Goal: Transaction & Acquisition: Purchase product/service

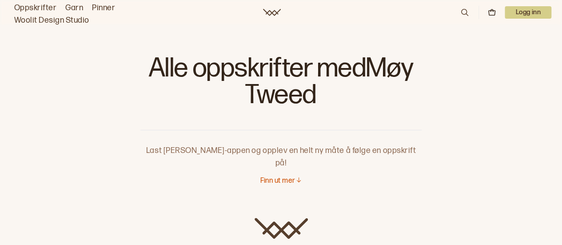
click at [30, 4] on link "Oppskrifter" at bounding box center [35, 8] width 42 height 12
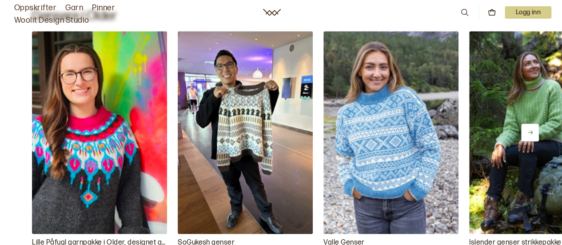
scroll to position [3822, 0]
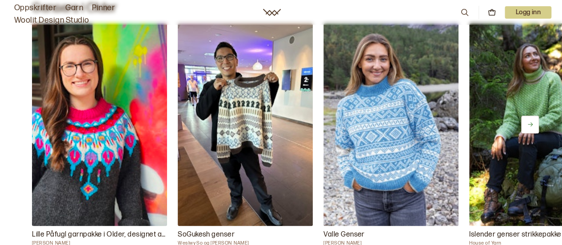
click at [533, 117] on button at bounding box center [530, 125] width 18 height 18
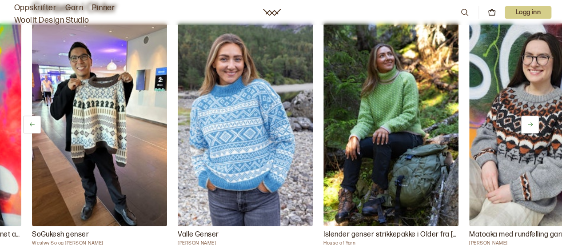
click at [533, 117] on button at bounding box center [530, 125] width 18 height 18
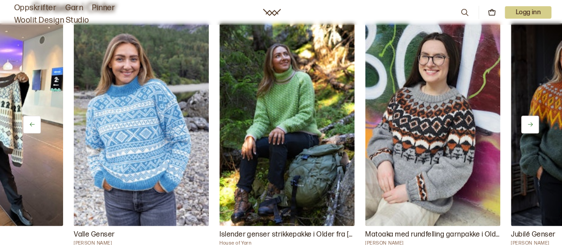
scroll to position [0, 292]
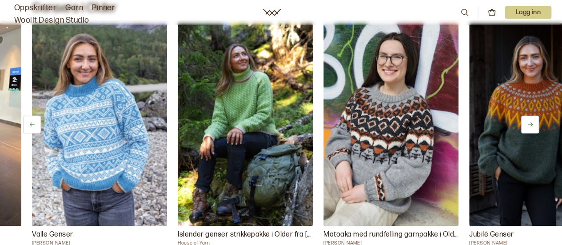
click at [533, 117] on button at bounding box center [530, 125] width 18 height 18
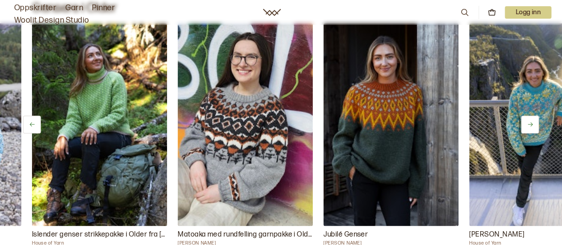
click at [533, 117] on button at bounding box center [530, 125] width 18 height 18
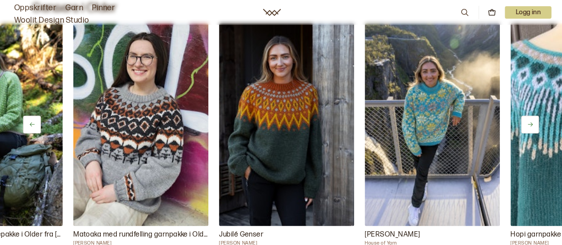
scroll to position [0, 583]
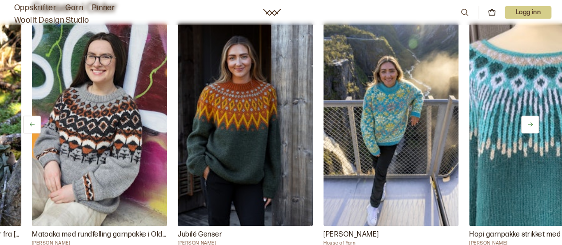
click at [533, 117] on button at bounding box center [530, 125] width 18 height 18
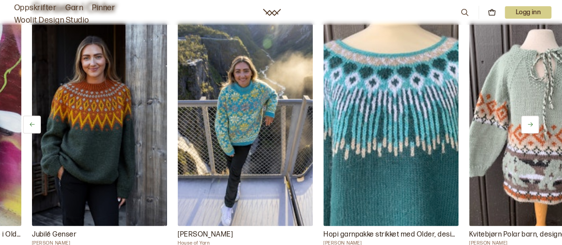
click at [533, 117] on button at bounding box center [530, 125] width 18 height 18
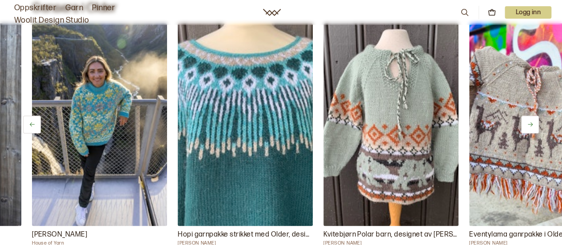
click at [533, 117] on button at bounding box center [530, 125] width 18 height 18
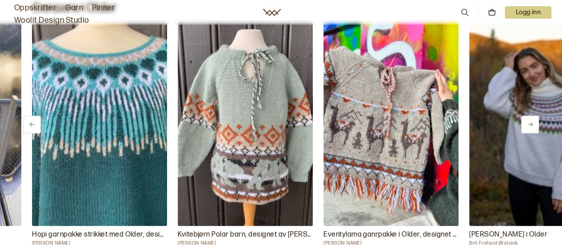
click at [533, 117] on button at bounding box center [530, 125] width 18 height 18
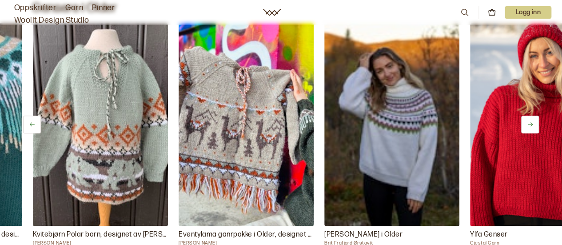
click at [533, 117] on button at bounding box center [530, 125] width 18 height 18
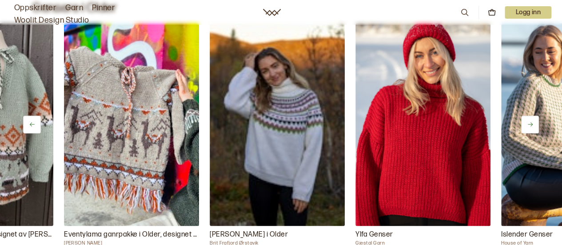
click at [533, 117] on button at bounding box center [530, 125] width 18 height 18
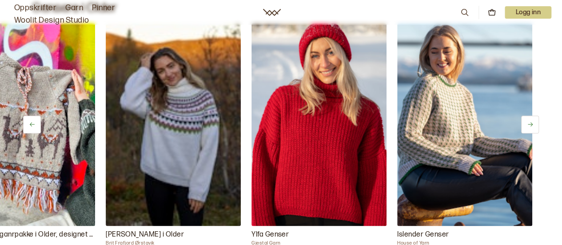
scroll to position [0, 1386]
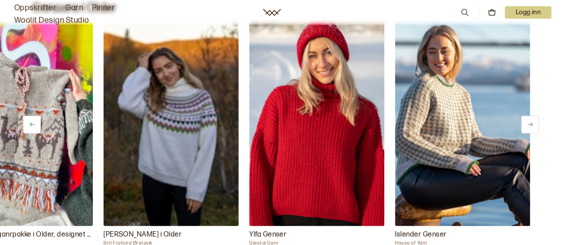
click at [533, 117] on button at bounding box center [530, 125] width 18 height 18
click at [528, 121] on icon at bounding box center [530, 124] width 7 height 7
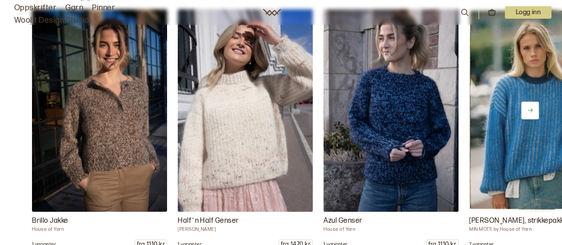
scroll to position [4142, 0]
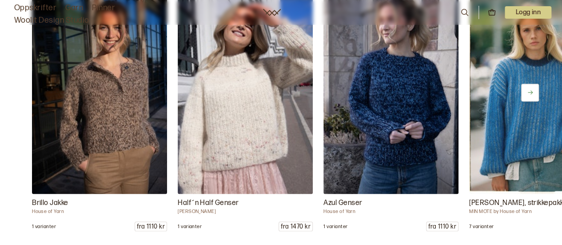
click at [529, 89] on icon at bounding box center [530, 92] width 7 height 7
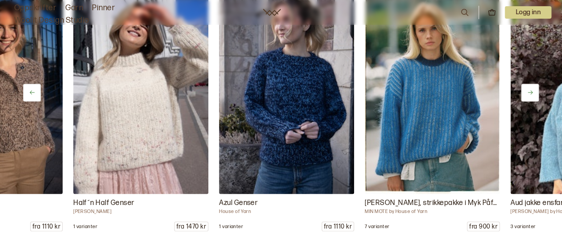
scroll to position [0, 146]
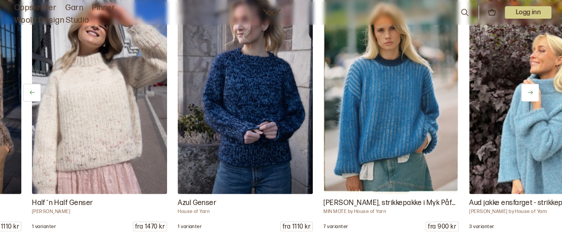
click at [529, 89] on icon at bounding box center [530, 92] width 7 height 7
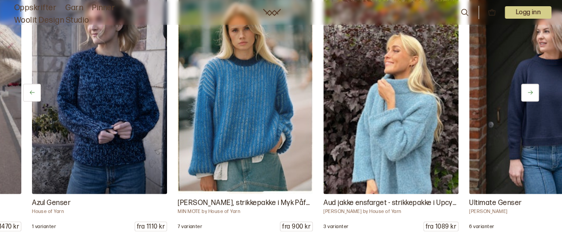
click at [529, 89] on icon at bounding box center [530, 92] width 7 height 7
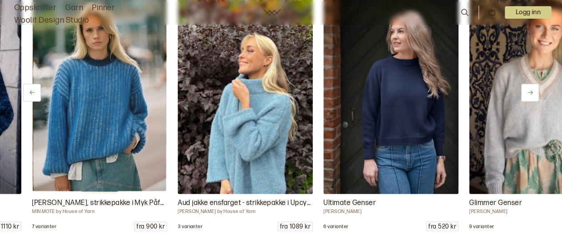
click at [529, 89] on icon at bounding box center [530, 92] width 7 height 7
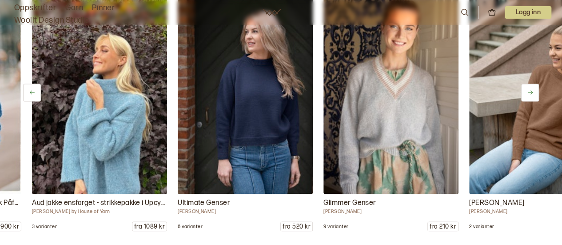
click at [529, 89] on icon at bounding box center [530, 92] width 7 height 7
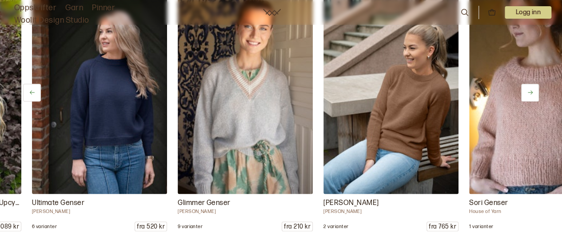
click at [529, 89] on icon at bounding box center [530, 92] width 7 height 7
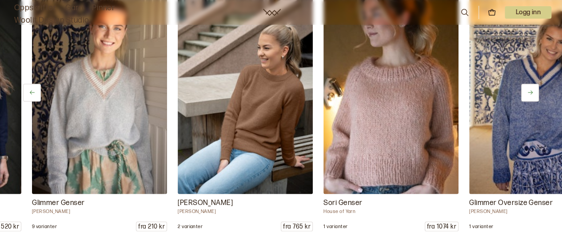
click at [529, 89] on icon at bounding box center [530, 92] width 7 height 7
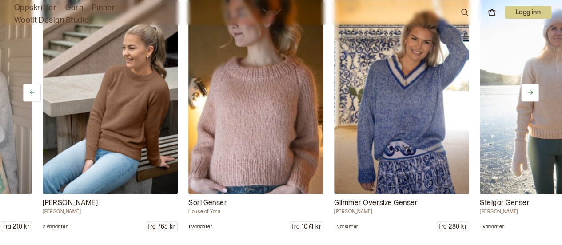
scroll to position [0, 1020]
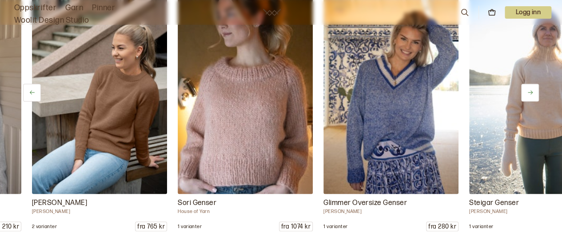
click at [529, 89] on icon at bounding box center [530, 92] width 7 height 7
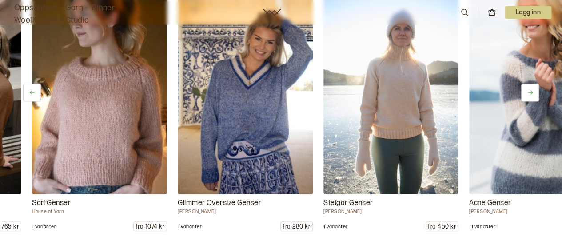
click at [529, 89] on icon at bounding box center [530, 92] width 7 height 7
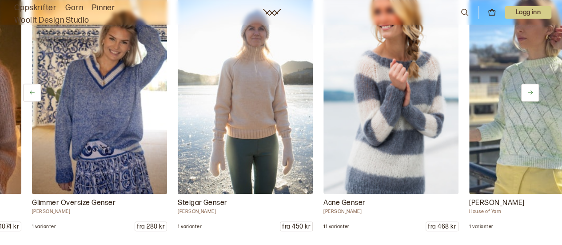
click at [529, 89] on icon at bounding box center [530, 92] width 7 height 7
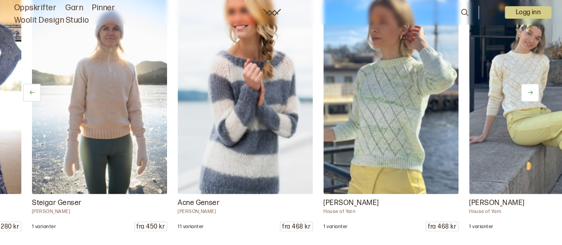
click at [529, 89] on icon at bounding box center [530, 92] width 7 height 7
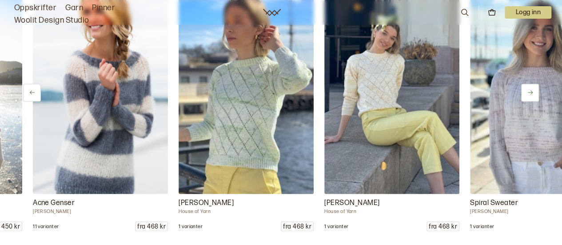
scroll to position [0, 1604]
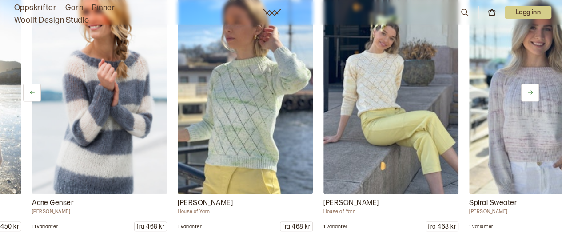
click at [529, 89] on icon at bounding box center [530, 92] width 7 height 7
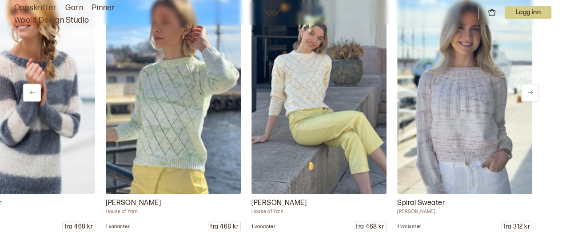
scroll to position [0, 1678]
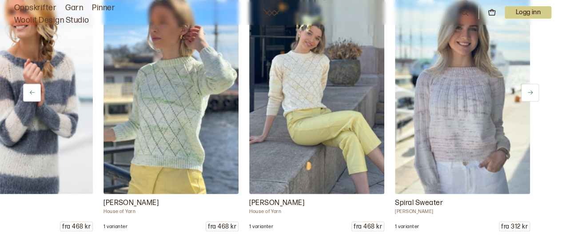
click at [529, 89] on icon at bounding box center [530, 92] width 7 height 7
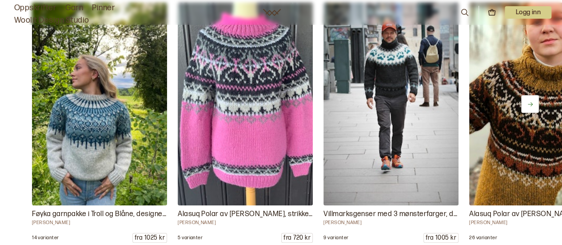
scroll to position [5031, 0]
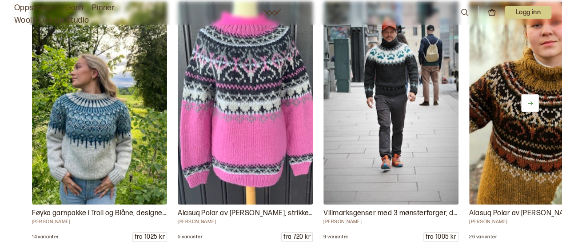
click at [525, 104] on button at bounding box center [530, 103] width 18 height 18
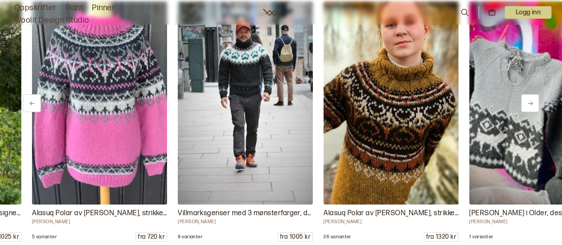
click at [525, 104] on button at bounding box center [530, 103] width 18 height 18
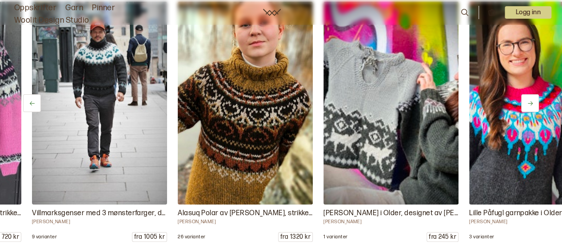
click at [525, 104] on button at bounding box center [530, 103] width 18 height 18
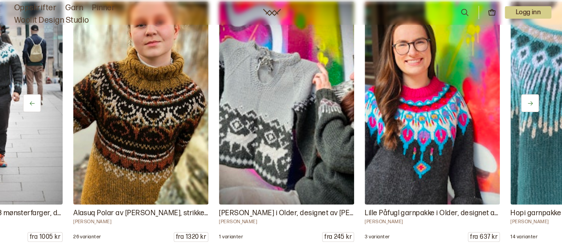
scroll to position [0, 437]
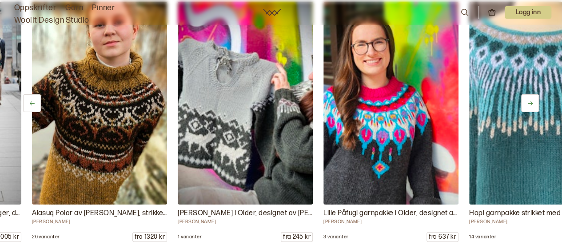
click at [525, 104] on button at bounding box center [530, 103] width 18 height 18
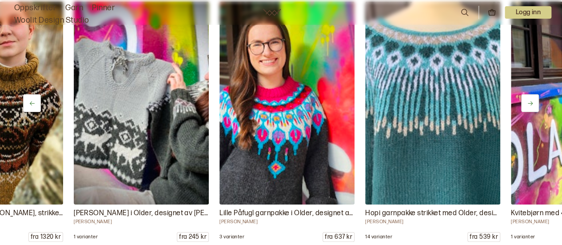
scroll to position [0, 583]
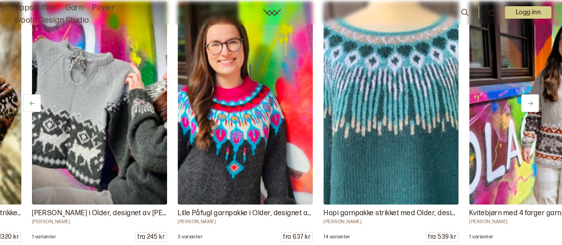
click at [525, 104] on button at bounding box center [530, 103] width 18 height 18
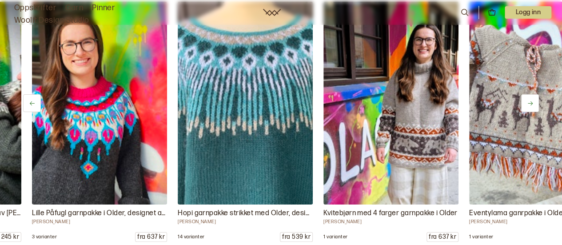
click at [525, 104] on button at bounding box center [530, 103] width 18 height 18
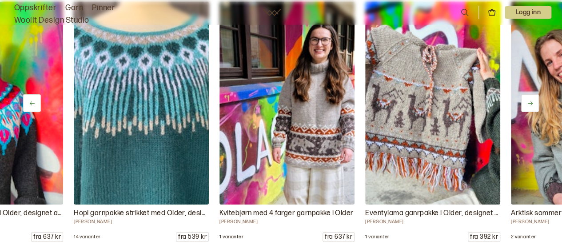
scroll to position [0, 875]
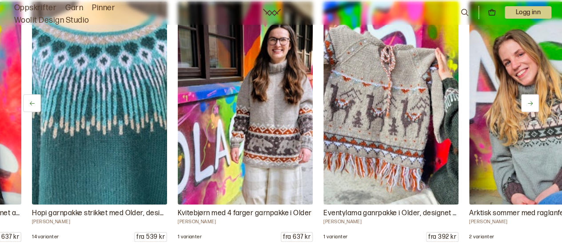
click at [525, 104] on button at bounding box center [530, 103] width 18 height 18
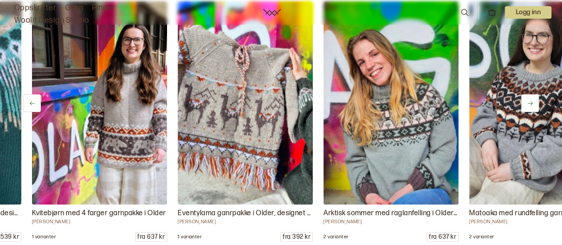
click at [525, 104] on button at bounding box center [530, 103] width 18 height 18
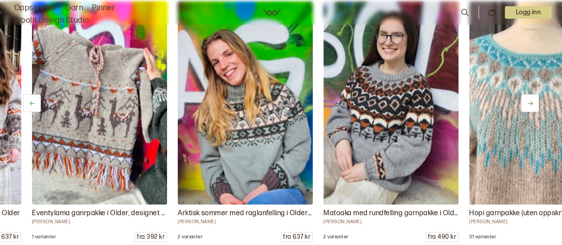
click at [525, 104] on button at bounding box center [530, 103] width 18 height 18
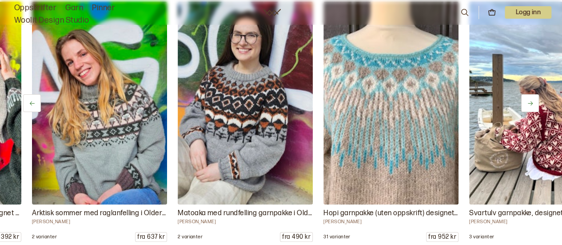
click at [525, 104] on button at bounding box center [530, 103] width 18 height 18
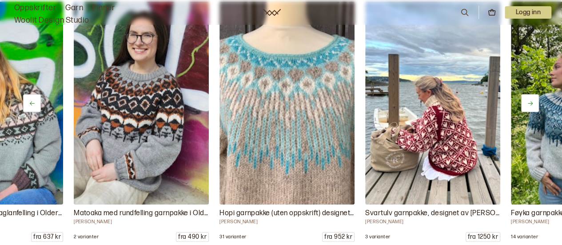
scroll to position [0, 1458]
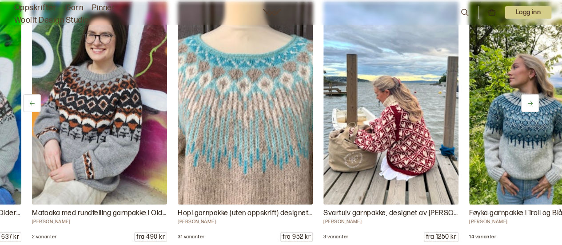
click at [525, 104] on button at bounding box center [530, 103] width 18 height 18
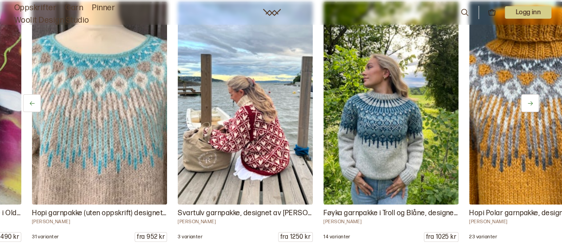
click at [525, 104] on button at bounding box center [530, 103] width 18 height 18
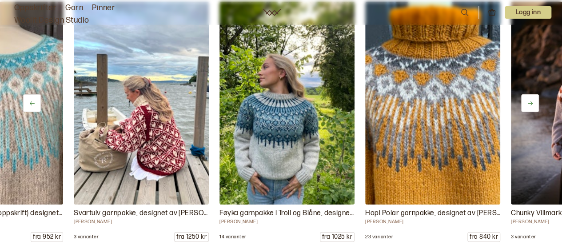
scroll to position [0, 1749]
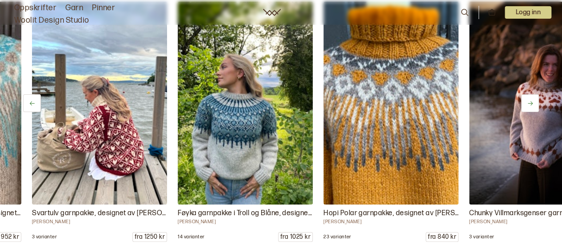
click at [525, 104] on button at bounding box center [530, 103] width 18 height 18
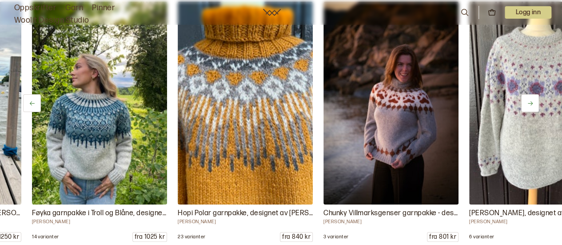
click at [525, 104] on button at bounding box center [530, 103] width 18 height 18
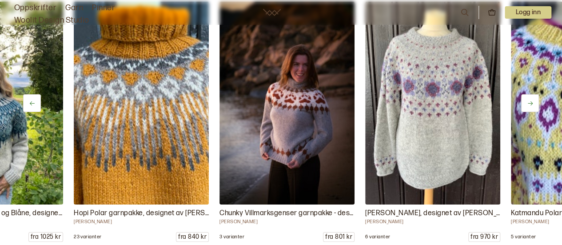
scroll to position [0, 2041]
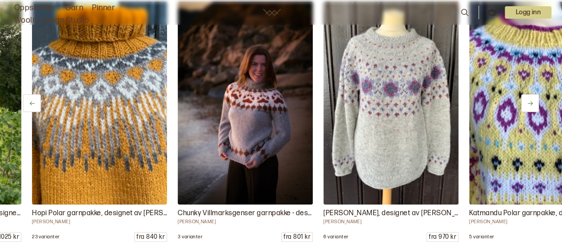
click at [525, 104] on button at bounding box center [530, 103] width 18 height 18
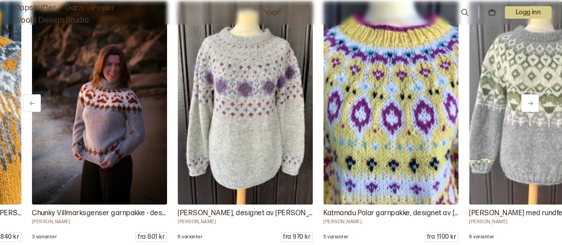
click at [525, 104] on button at bounding box center [530, 103] width 18 height 18
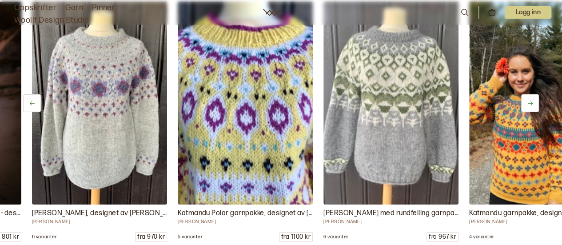
click at [525, 104] on button at bounding box center [530, 103] width 18 height 18
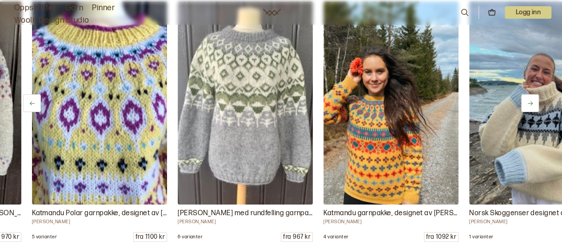
click at [525, 104] on button at bounding box center [530, 103] width 18 height 18
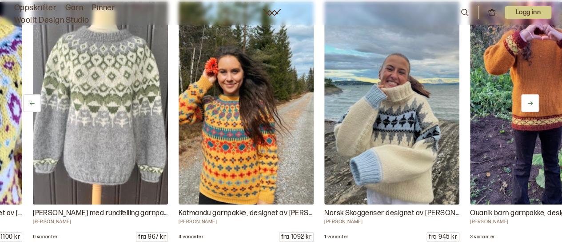
scroll to position [0, 2624]
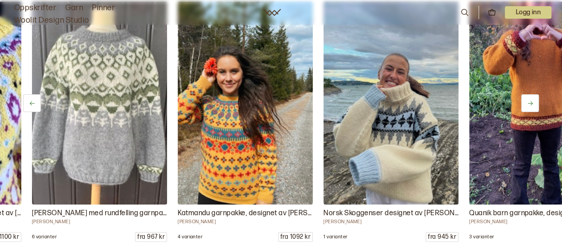
click at [525, 104] on button at bounding box center [530, 103] width 18 height 18
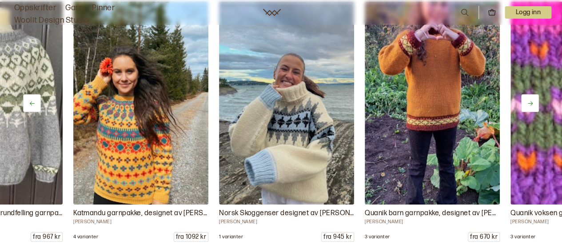
scroll to position [0, 2770]
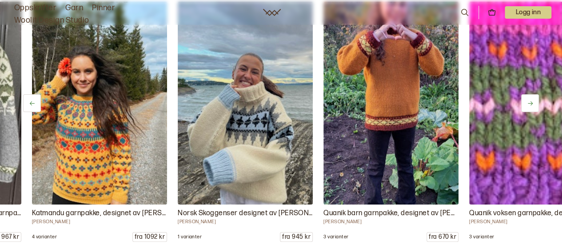
click at [525, 104] on button at bounding box center [530, 103] width 18 height 18
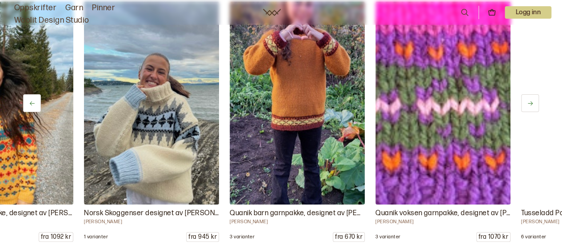
scroll to position [0, 2916]
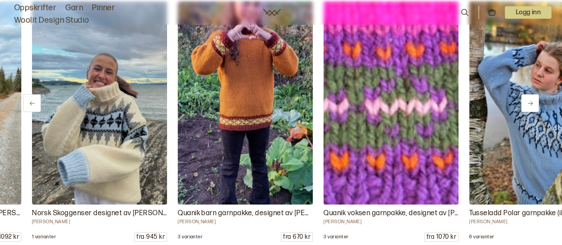
click at [525, 104] on button at bounding box center [530, 103] width 18 height 18
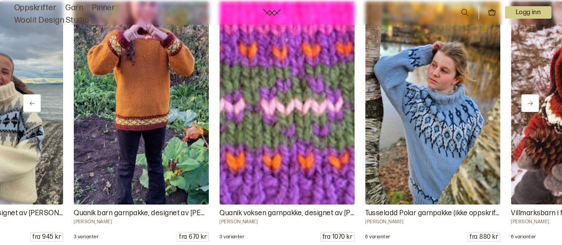
scroll to position [0, 3061]
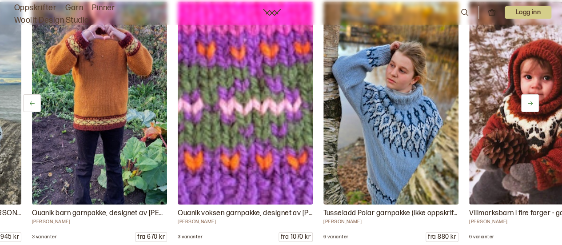
click at [525, 104] on button at bounding box center [530, 103] width 18 height 18
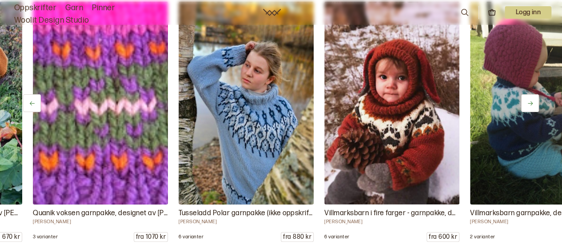
scroll to position [0, 3207]
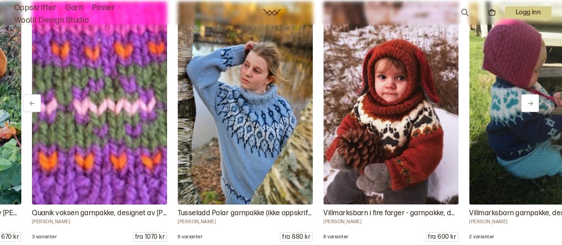
click at [525, 104] on button at bounding box center [530, 103] width 18 height 18
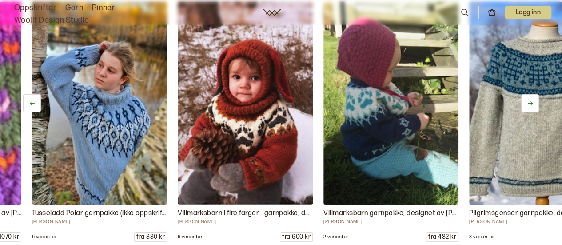
click at [525, 104] on button at bounding box center [530, 103] width 18 height 18
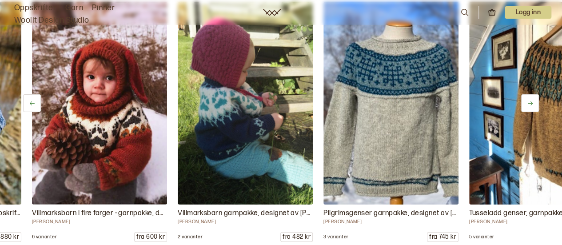
click at [525, 104] on button at bounding box center [530, 103] width 18 height 18
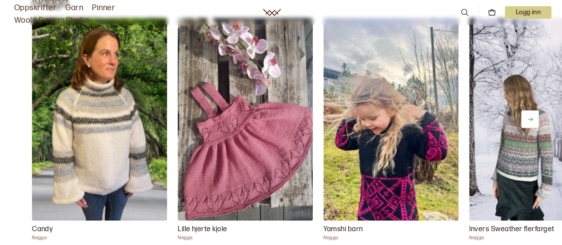
scroll to position [5316, 0]
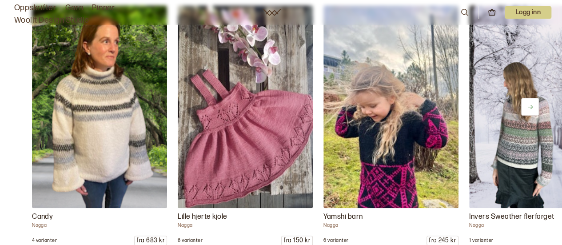
click at [533, 104] on button at bounding box center [530, 107] width 18 height 18
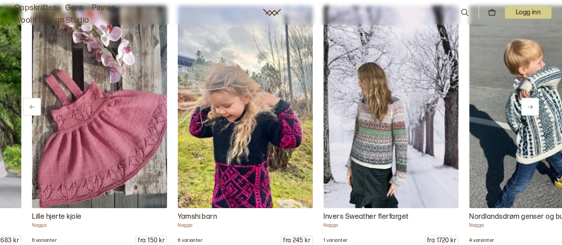
click at [533, 104] on button at bounding box center [530, 107] width 18 height 18
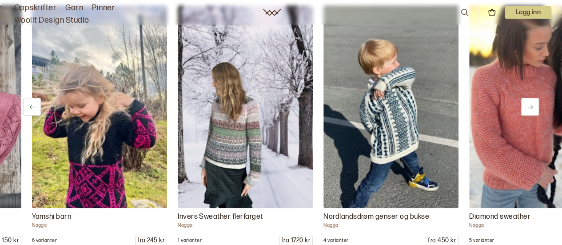
click at [533, 104] on button at bounding box center [530, 107] width 18 height 18
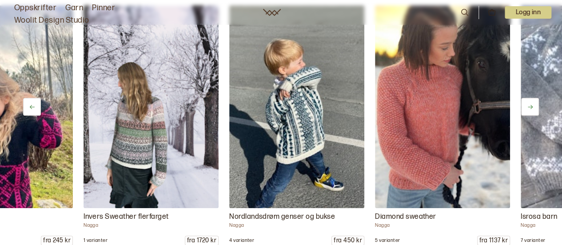
scroll to position [0, 437]
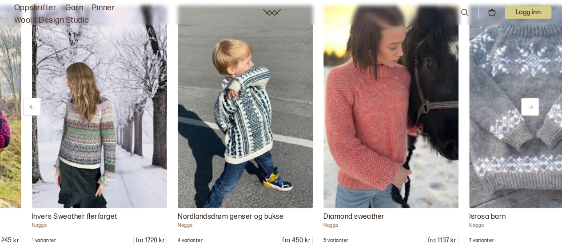
click at [533, 104] on button at bounding box center [530, 107] width 18 height 18
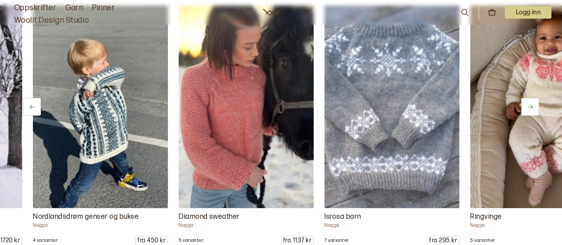
scroll to position [0, 583]
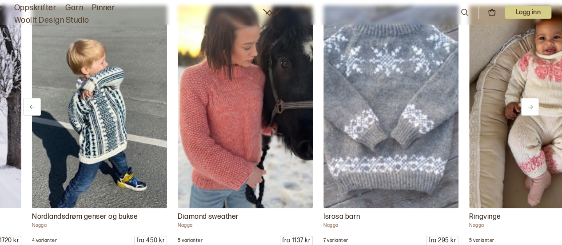
click at [533, 104] on button at bounding box center [530, 107] width 18 height 18
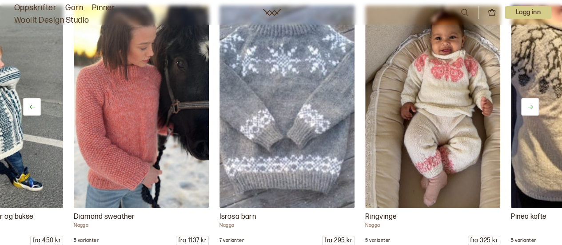
scroll to position [0, 729]
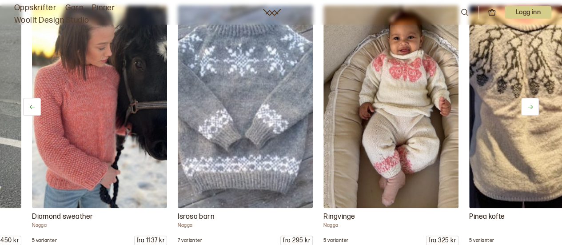
click at [533, 104] on button at bounding box center [530, 107] width 18 height 18
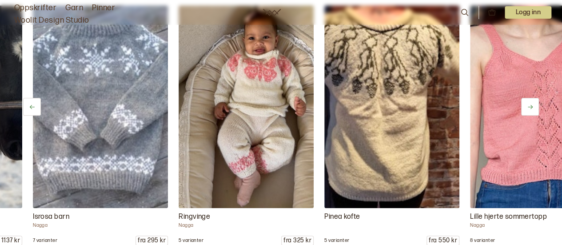
scroll to position [0, 875]
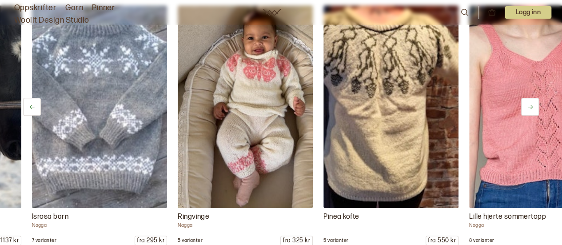
click at [533, 104] on button at bounding box center [530, 107] width 18 height 18
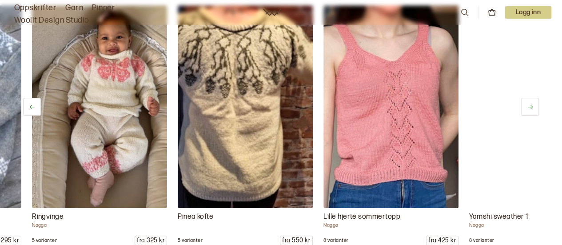
click at [533, 104] on button at bounding box center [530, 107] width 18 height 18
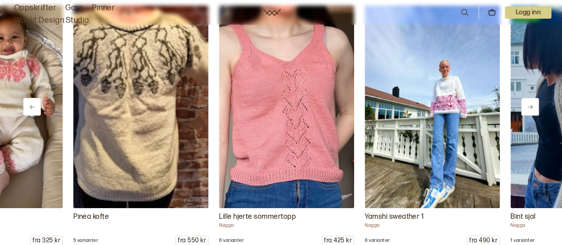
scroll to position [0, 1166]
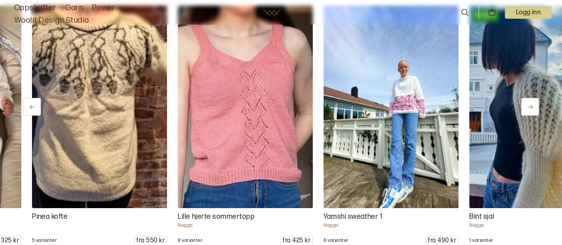
click at [533, 104] on button at bounding box center [530, 107] width 18 height 18
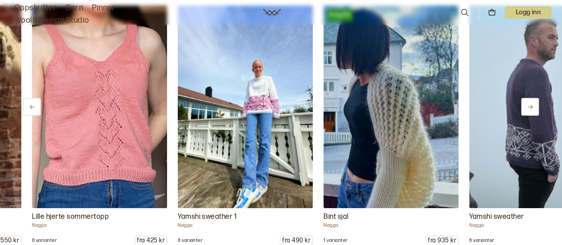
click at [533, 104] on button at bounding box center [530, 107] width 18 height 18
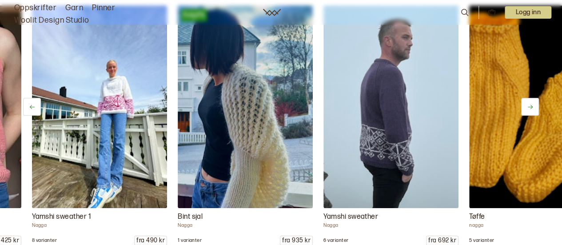
click at [533, 104] on button at bounding box center [530, 107] width 18 height 18
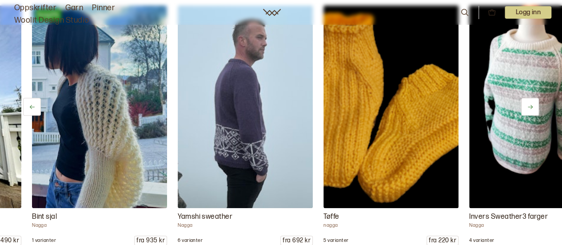
click at [533, 104] on button at bounding box center [530, 107] width 18 height 18
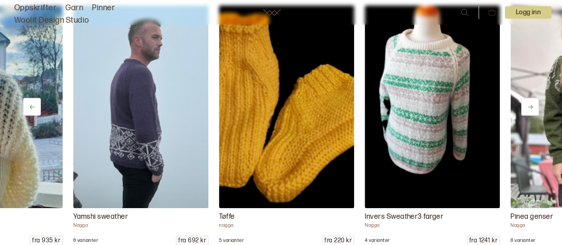
scroll to position [0, 1749]
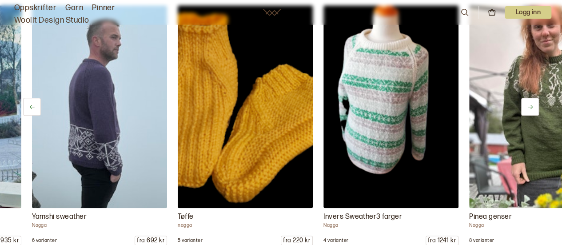
click at [533, 104] on button at bounding box center [530, 107] width 18 height 18
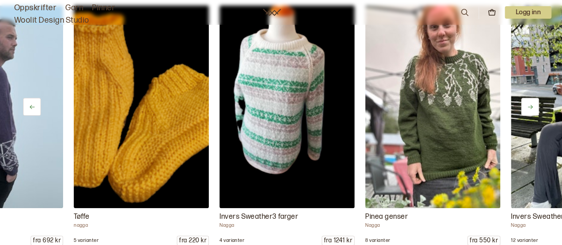
scroll to position [0, 1895]
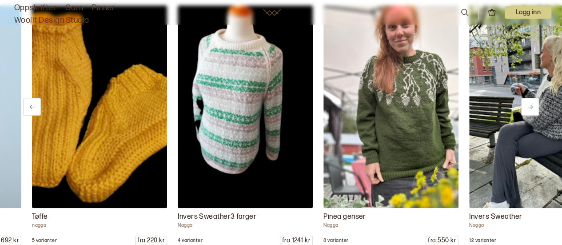
click at [533, 104] on button at bounding box center [530, 107] width 18 height 18
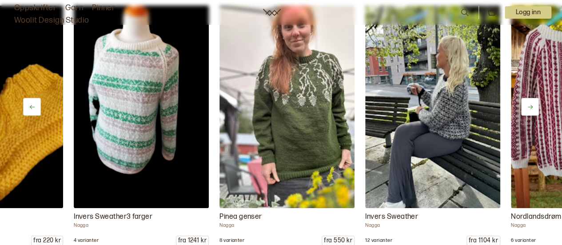
scroll to position [0, 2041]
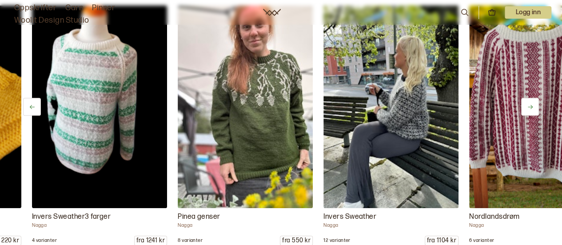
click at [533, 104] on button at bounding box center [530, 107] width 18 height 18
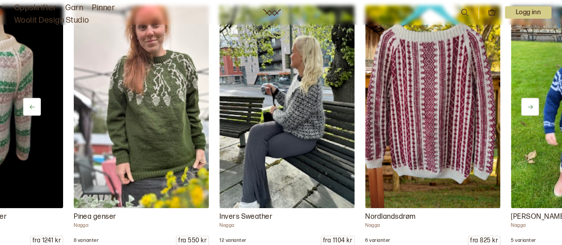
scroll to position [0, 2187]
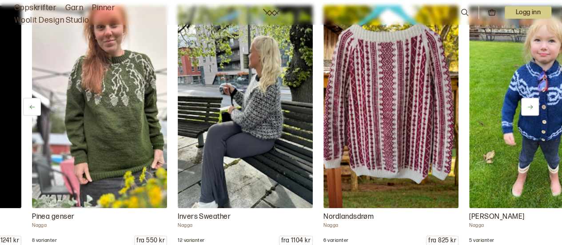
click at [533, 104] on button at bounding box center [530, 107] width 18 height 18
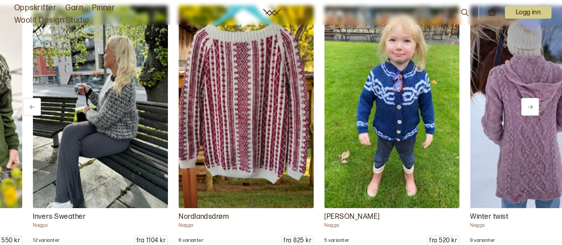
scroll to position [0, 2333]
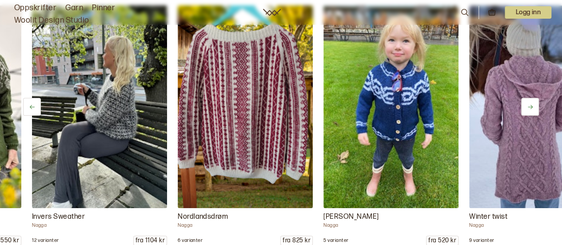
click at [533, 104] on button at bounding box center [530, 107] width 18 height 18
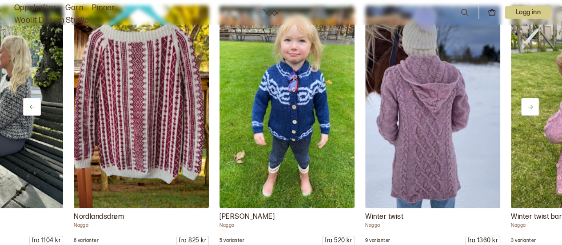
scroll to position [0, 2478]
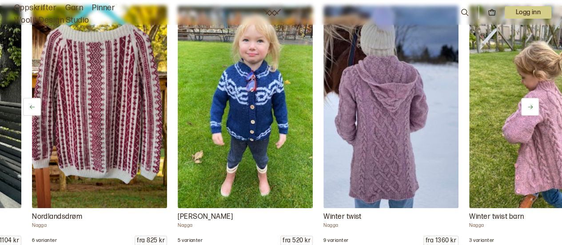
click at [533, 104] on button at bounding box center [530, 107] width 18 height 18
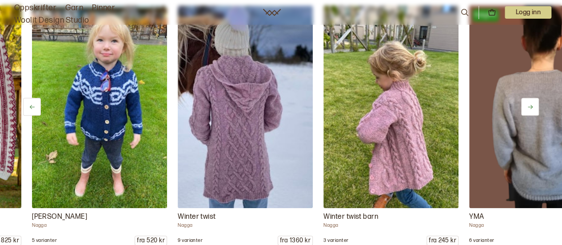
click at [533, 104] on button at bounding box center [530, 107] width 18 height 18
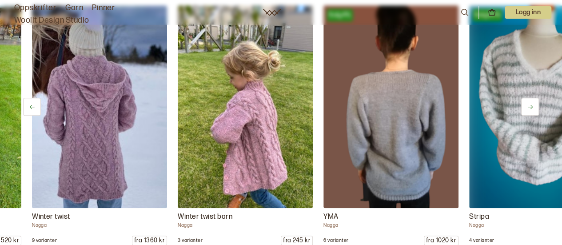
click at [533, 104] on button at bounding box center [530, 107] width 18 height 18
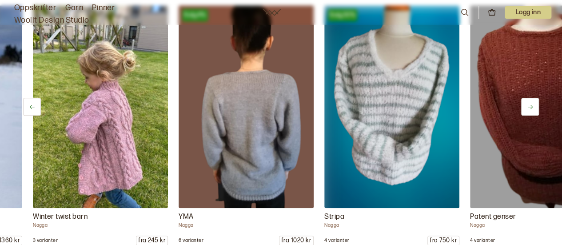
scroll to position [0, 2916]
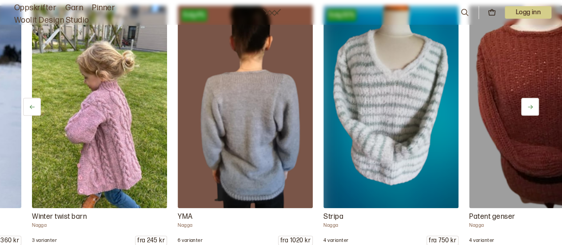
click at [533, 104] on button at bounding box center [530, 107] width 18 height 18
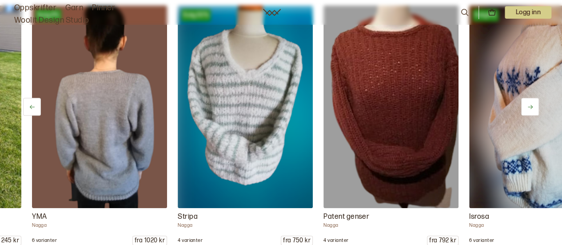
click at [533, 104] on button at bounding box center [530, 107] width 18 height 18
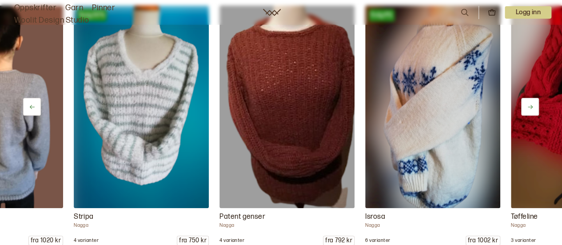
scroll to position [0, 3207]
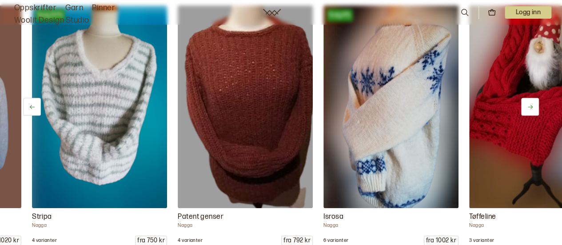
click at [533, 104] on button at bounding box center [530, 107] width 18 height 18
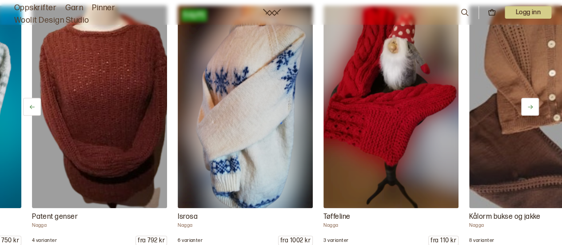
click at [533, 104] on button at bounding box center [530, 107] width 18 height 18
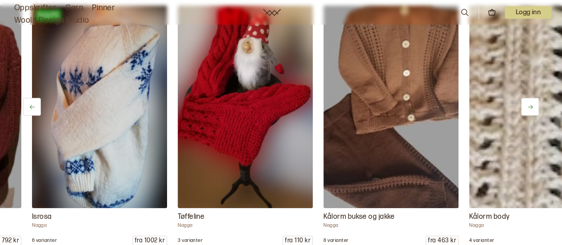
click at [533, 104] on button at bounding box center [530, 107] width 18 height 18
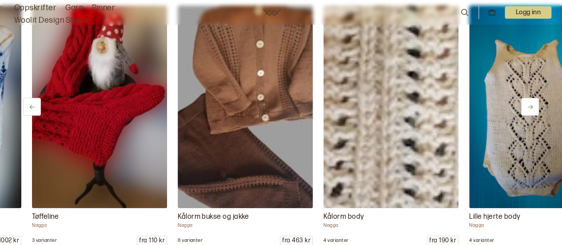
click at [533, 104] on button at bounding box center [530, 107] width 18 height 18
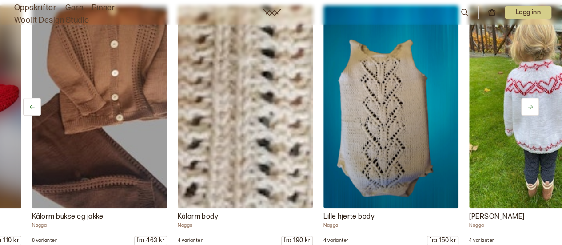
click at [533, 104] on button at bounding box center [530, 107] width 18 height 18
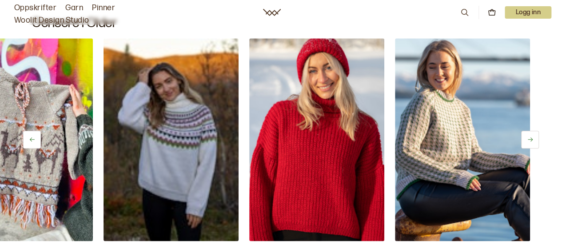
scroll to position [3818, 0]
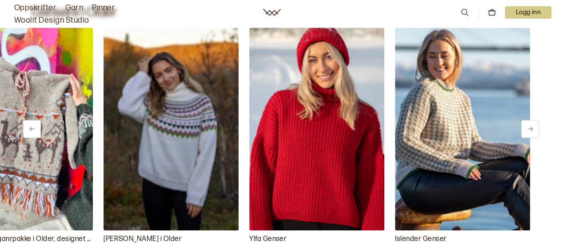
click at [528, 131] on button at bounding box center [530, 129] width 18 height 18
click at [36, 125] on button at bounding box center [32, 129] width 18 height 18
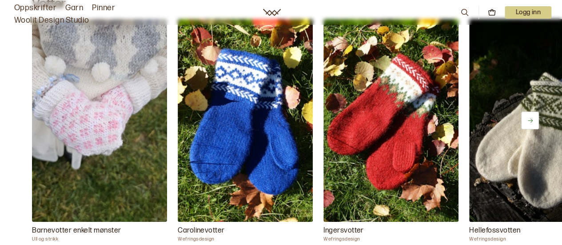
scroll to position [3213, 0]
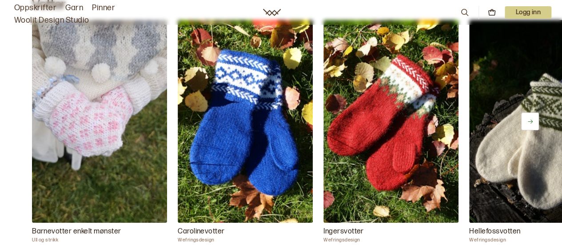
click at [532, 123] on icon at bounding box center [530, 121] width 7 height 7
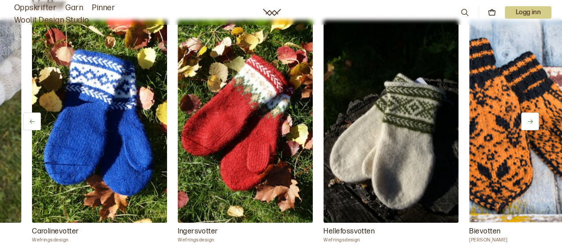
click at [532, 123] on icon at bounding box center [530, 121] width 7 height 7
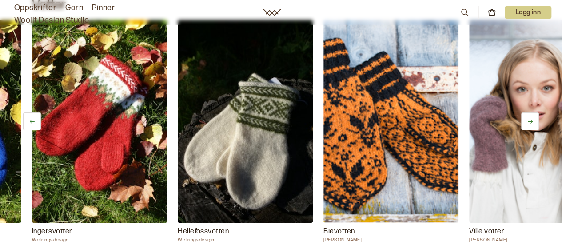
click at [532, 123] on icon at bounding box center [530, 121] width 7 height 7
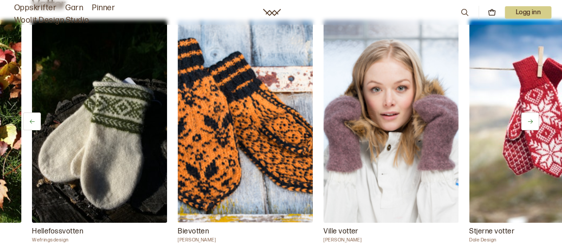
click at [532, 123] on icon at bounding box center [530, 121] width 7 height 7
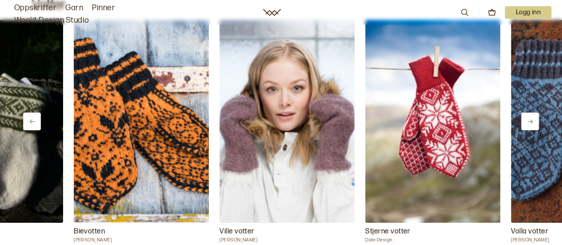
scroll to position [0, 583]
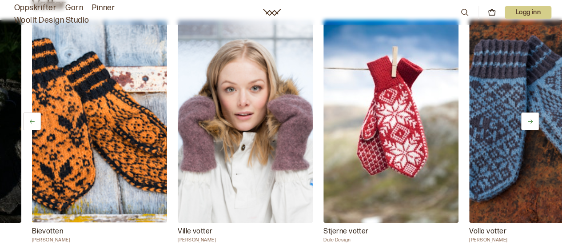
click at [36, 118] on button at bounding box center [32, 121] width 18 height 18
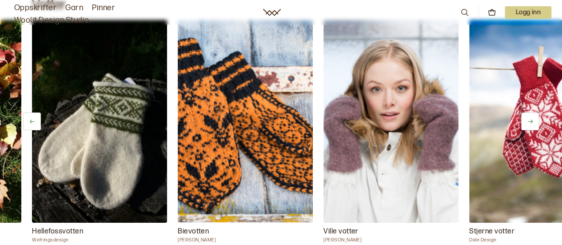
click at [36, 118] on button at bounding box center [32, 121] width 18 height 18
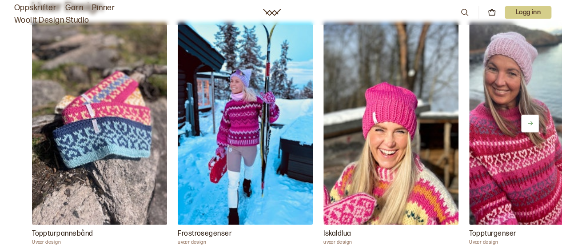
scroll to position [1009, 0]
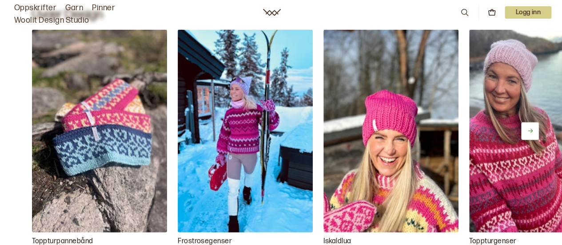
click at [528, 128] on icon at bounding box center [530, 131] width 7 height 7
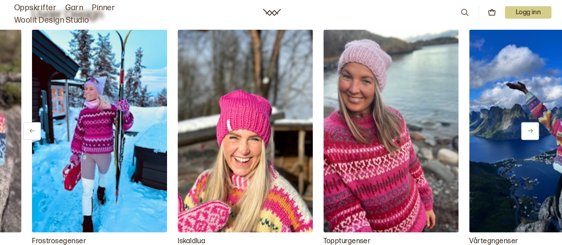
click at [528, 128] on icon at bounding box center [530, 131] width 7 height 7
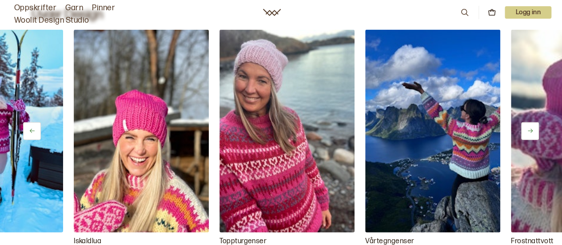
scroll to position [0, 292]
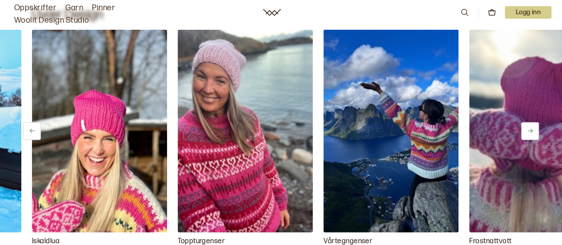
click at [528, 128] on icon at bounding box center [530, 131] width 7 height 7
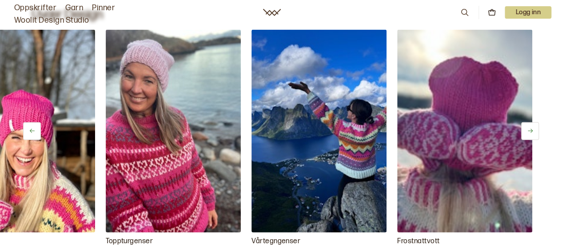
scroll to position [0, 366]
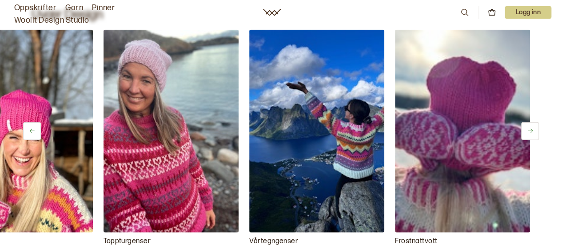
click at [528, 128] on icon at bounding box center [530, 131] width 7 height 7
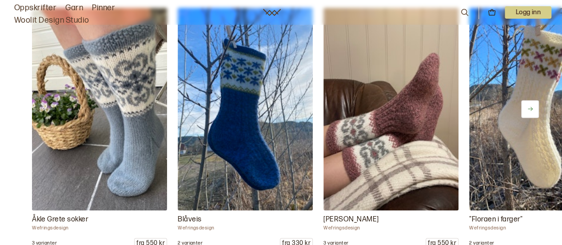
scroll to position [724, 0]
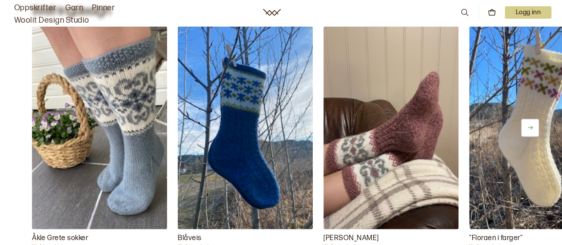
click at [528, 127] on icon at bounding box center [530, 127] width 5 height 4
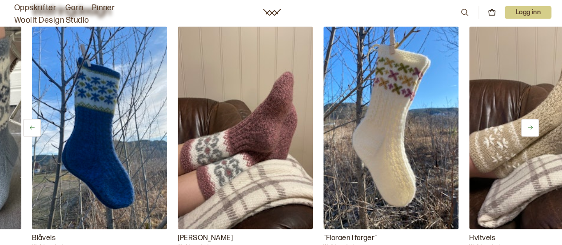
click at [528, 127] on icon at bounding box center [530, 127] width 5 height 4
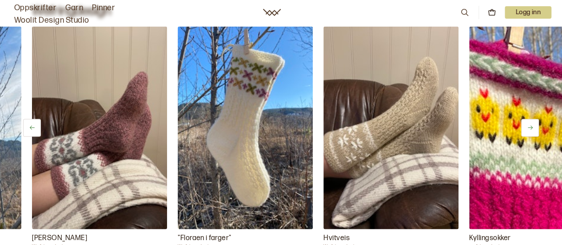
click at [528, 127] on icon at bounding box center [530, 127] width 5 height 4
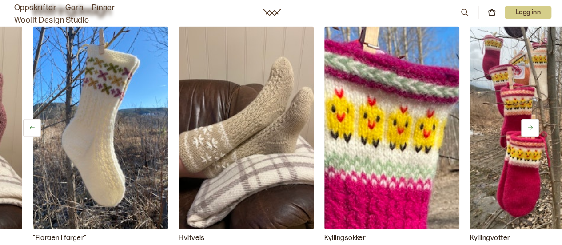
scroll to position [0, 437]
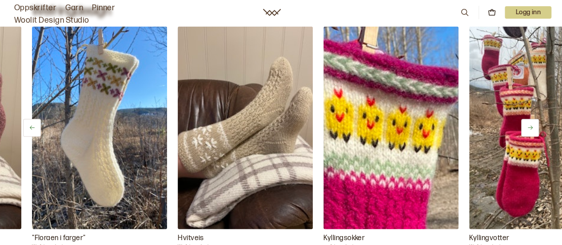
click at [528, 127] on icon at bounding box center [530, 127] width 5 height 4
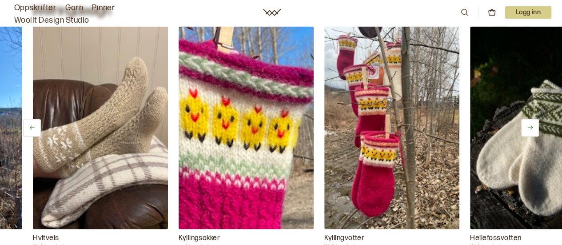
scroll to position [0, 583]
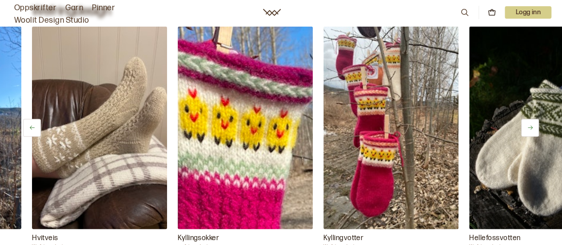
click at [528, 127] on icon at bounding box center [530, 127] width 5 height 4
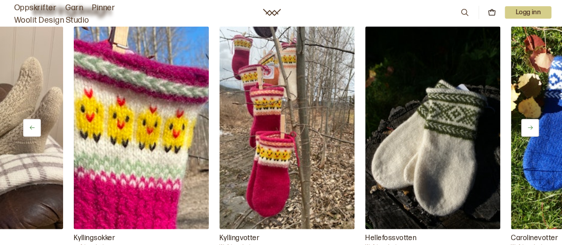
scroll to position [0, 729]
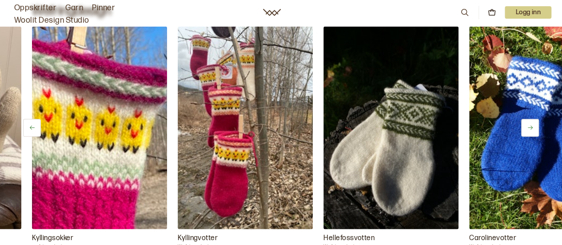
click at [528, 127] on icon at bounding box center [530, 127] width 5 height 4
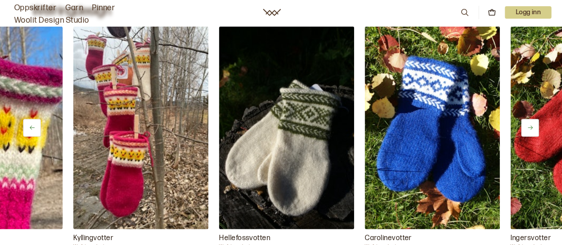
scroll to position [0, 875]
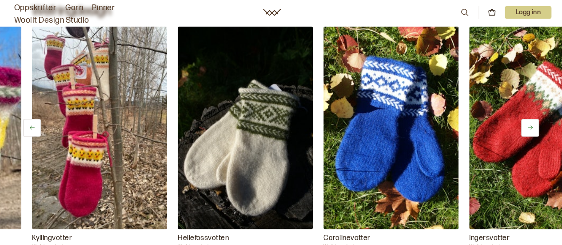
click at [528, 127] on icon at bounding box center [530, 127] width 5 height 4
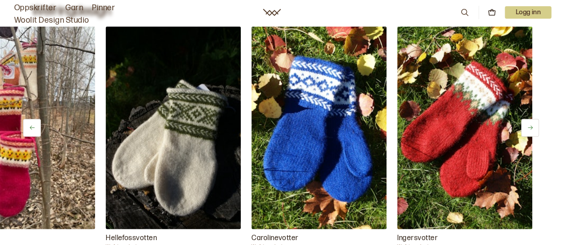
scroll to position [0, 949]
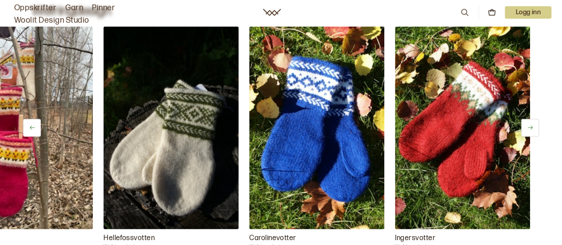
click at [528, 127] on icon at bounding box center [530, 127] width 5 height 4
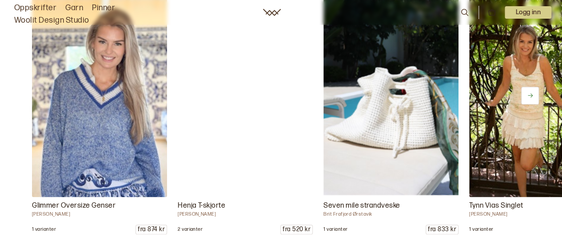
scroll to position [458, 0]
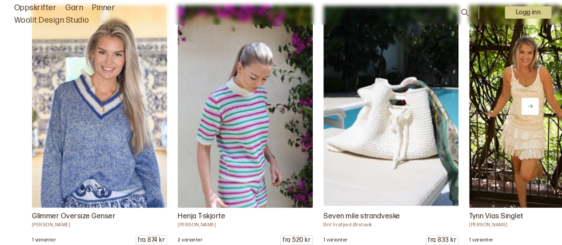
click at [530, 106] on icon at bounding box center [530, 106] width 7 height 7
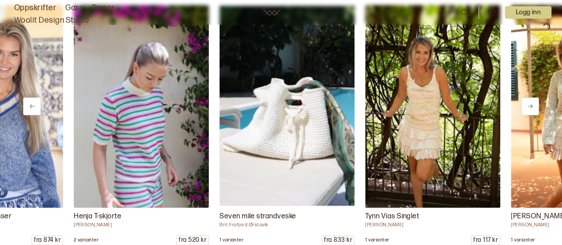
scroll to position [0, 146]
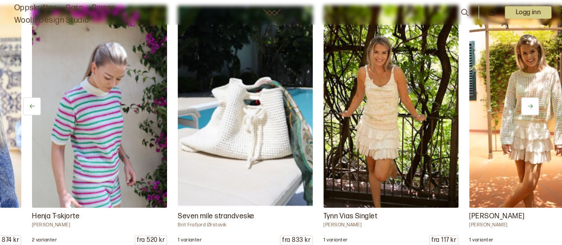
click at [530, 106] on icon at bounding box center [530, 106] width 7 height 7
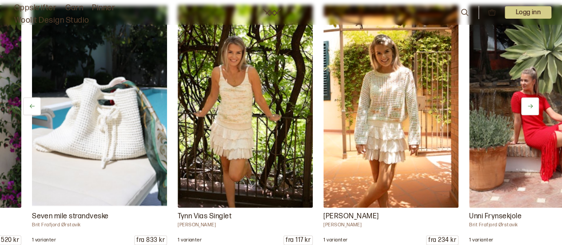
click at [530, 106] on icon at bounding box center [530, 106] width 7 height 7
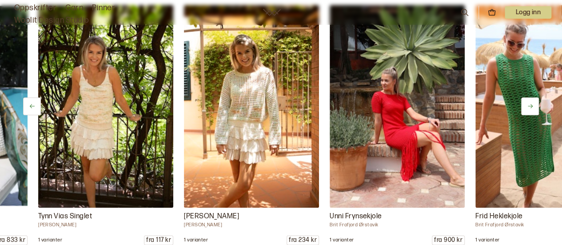
scroll to position [0, 437]
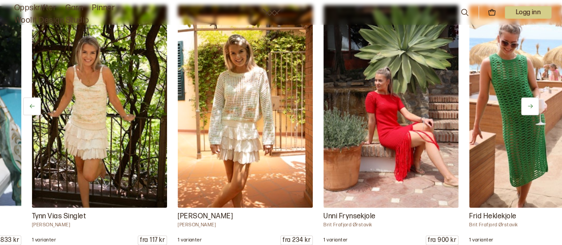
click at [530, 106] on icon at bounding box center [530, 106] width 7 height 7
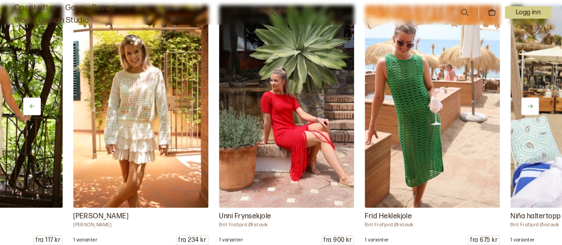
scroll to position [0, 583]
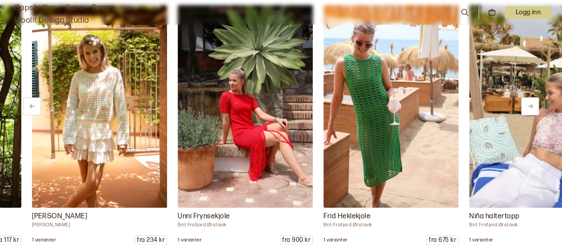
click at [530, 106] on icon at bounding box center [530, 106] width 7 height 7
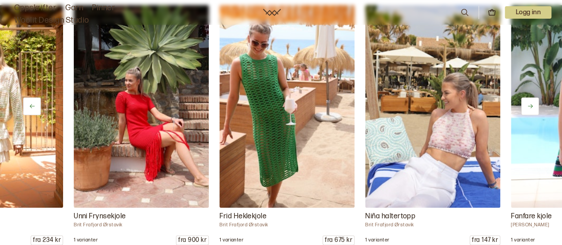
scroll to position [0, 729]
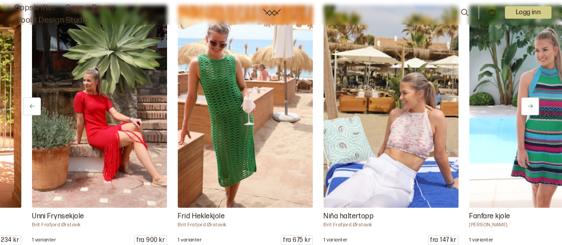
click at [530, 106] on icon at bounding box center [530, 106] width 7 height 7
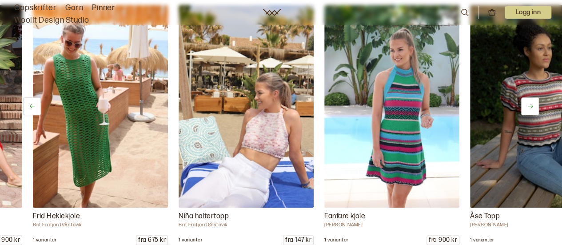
scroll to position [0, 875]
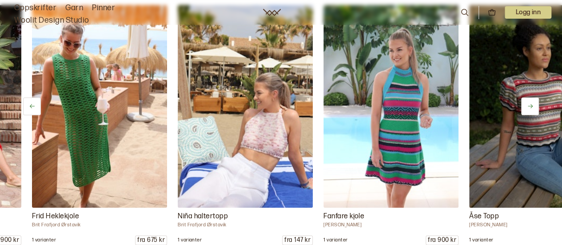
click at [530, 106] on icon at bounding box center [530, 106] width 7 height 7
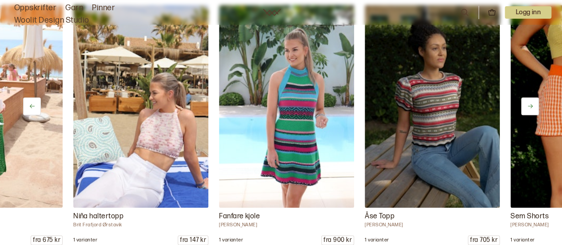
scroll to position [0, 1020]
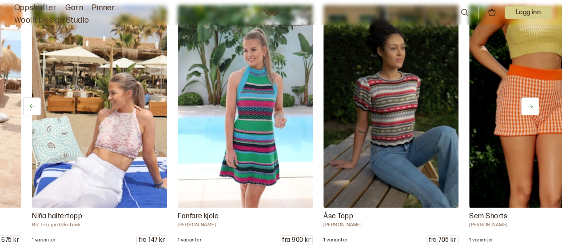
click at [529, 104] on icon at bounding box center [530, 106] width 7 height 7
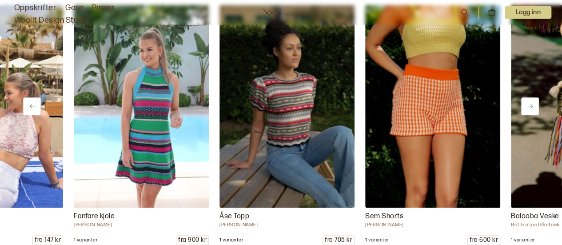
scroll to position [0, 1166]
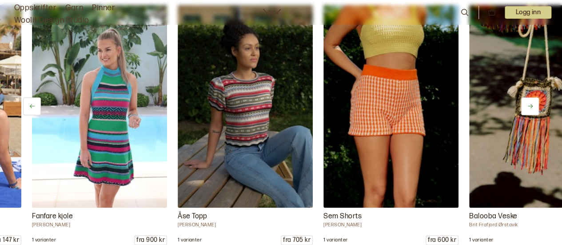
click at [529, 104] on icon at bounding box center [530, 106] width 7 height 7
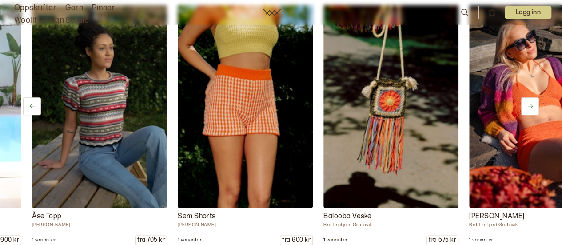
click at [529, 104] on icon at bounding box center [530, 106] width 7 height 7
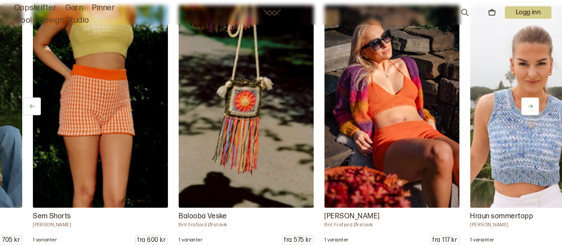
scroll to position [0, 1458]
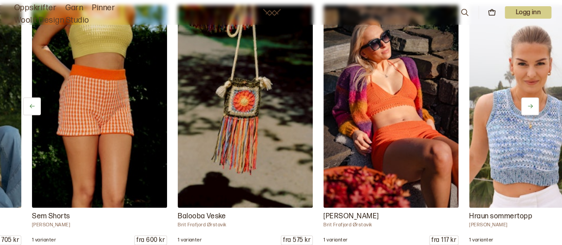
click at [529, 104] on icon at bounding box center [530, 106] width 7 height 7
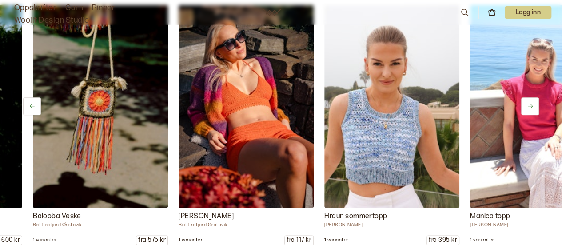
scroll to position [0, 1604]
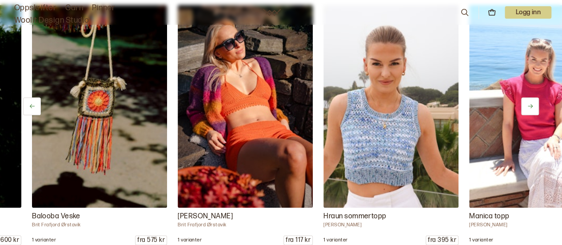
click at [529, 104] on icon at bounding box center [530, 106] width 7 height 7
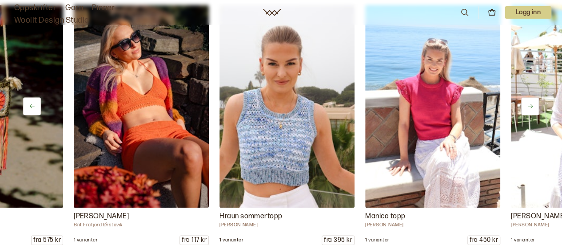
scroll to position [0, 1749]
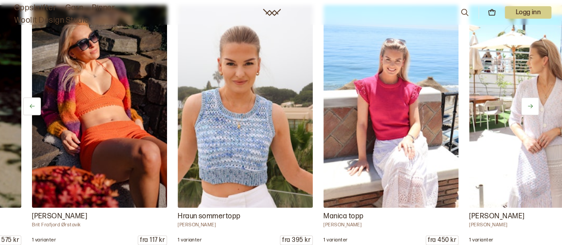
click at [529, 104] on icon at bounding box center [530, 106] width 7 height 7
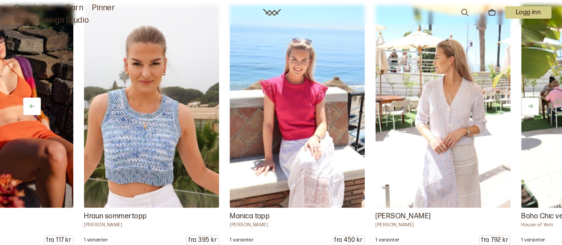
scroll to position [0, 1895]
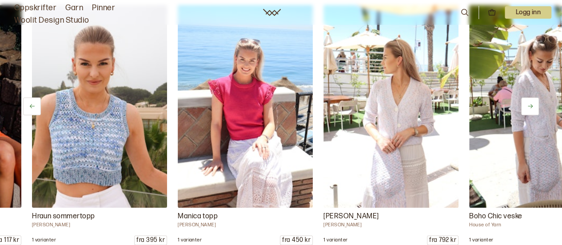
click at [529, 104] on icon at bounding box center [530, 106] width 7 height 7
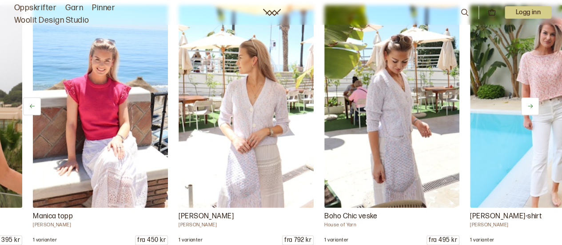
scroll to position [0, 2041]
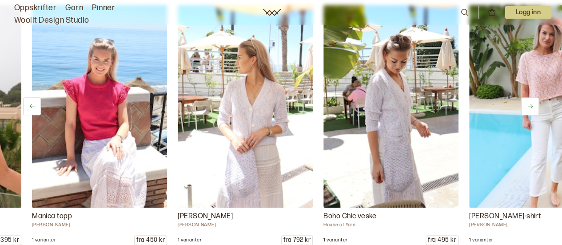
click at [529, 104] on icon at bounding box center [530, 106] width 7 height 7
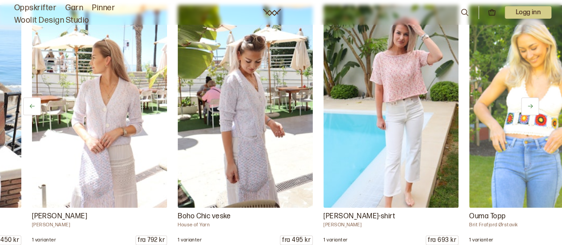
click at [529, 104] on icon at bounding box center [530, 106] width 7 height 7
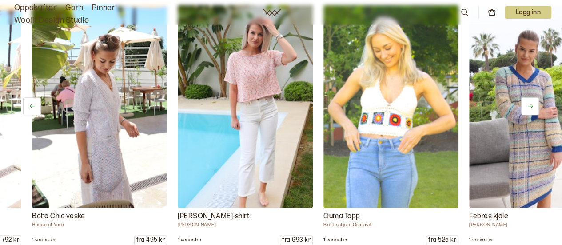
click at [529, 104] on icon at bounding box center [530, 106] width 7 height 7
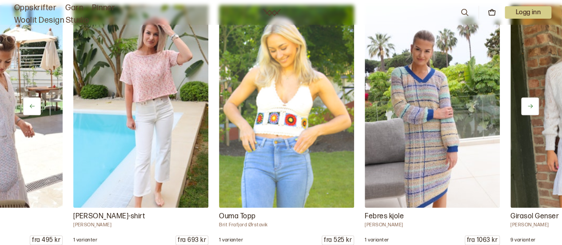
scroll to position [0, 2478]
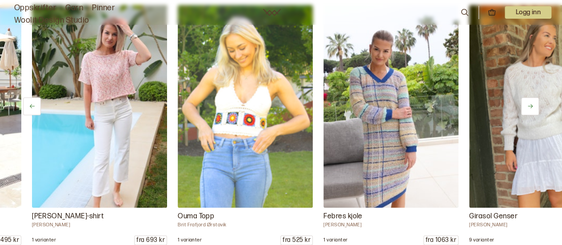
click at [529, 104] on icon at bounding box center [530, 106] width 7 height 7
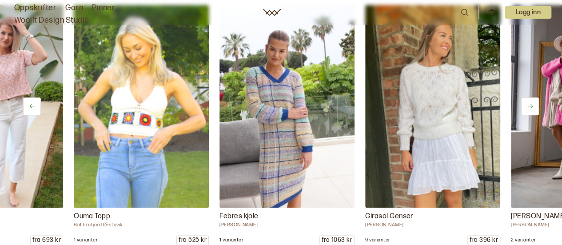
scroll to position [0, 2624]
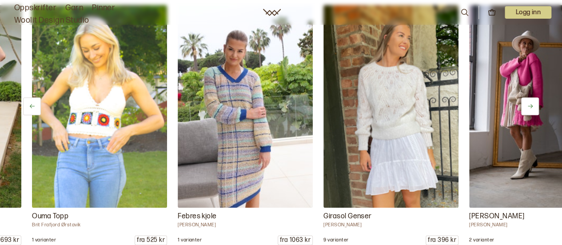
click at [529, 104] on icon at bounding box center [530, 106] width 7 height 7
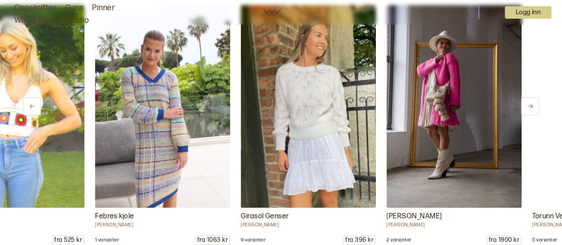
scroll to position [0, 2770]
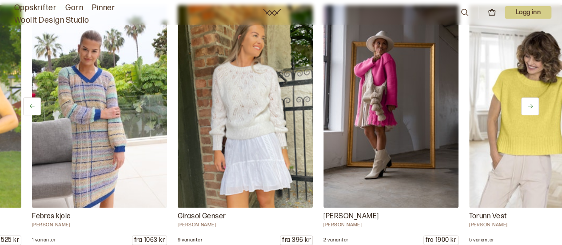
click at [529, 104] on icon at bounding box center [530, 106] width 7 height 7
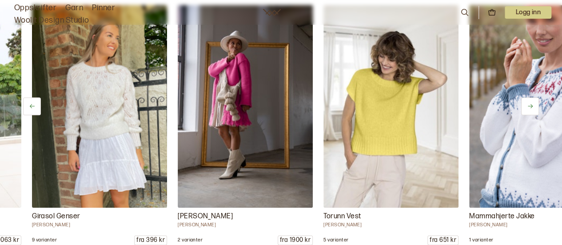
click at [529, 104] on icon at bounding box center [530, 106] width 7 height 7
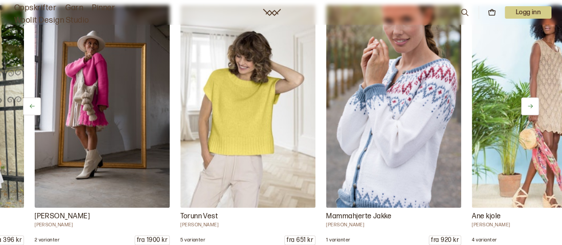
scroll to position [0, 3061]
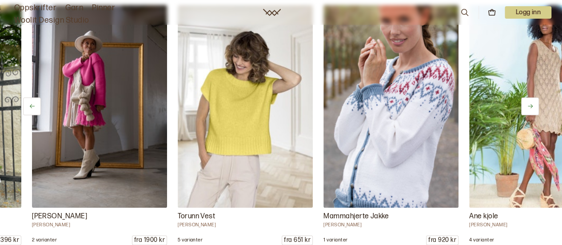
click at [529, 104] on icon at bounding box center [530, 106] width 7 height 7
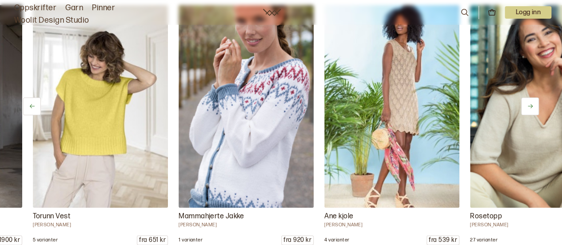
scroll to position [0, 3207]
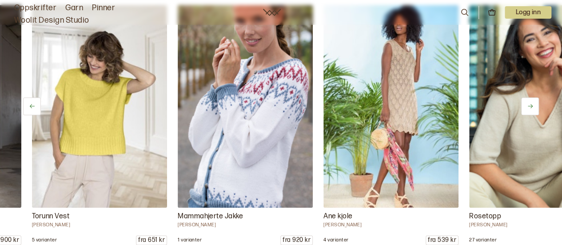
click at [529, 104] on icon at bounding box center [530, 106] width 7 height 7
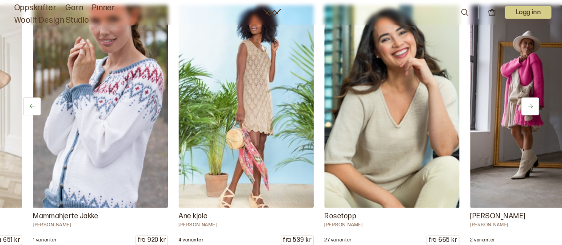
scroll to position [0, 3353]
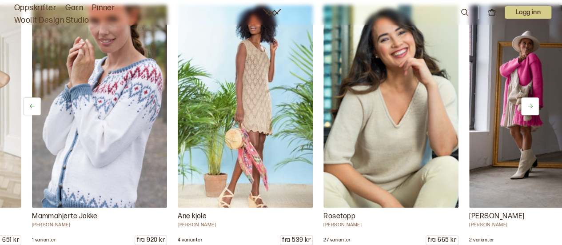
click at [529, 104] on icon at bounding box center [530, 106] width 7 height 7
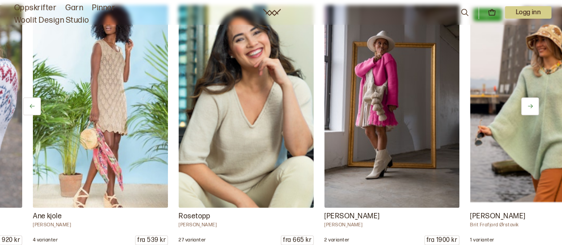
scroll to position [0, 3499]
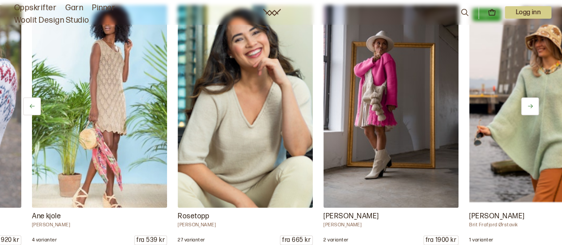
click at [529, 104] on icon at bounding box center [530, 106] width 7 height 7
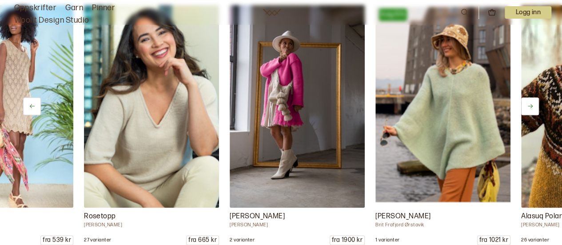
scroll to position [0, 3645]
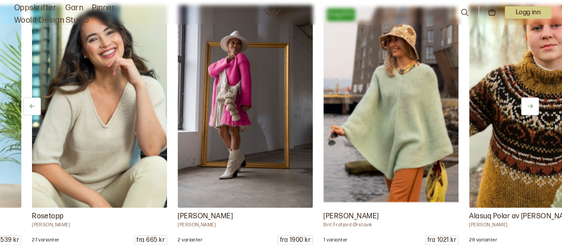
click at [529, 104] on icon at bounding box center [530, 106] width 7 height 7
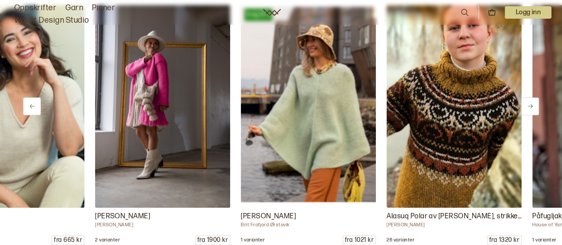
scroll to position [0, 3790]
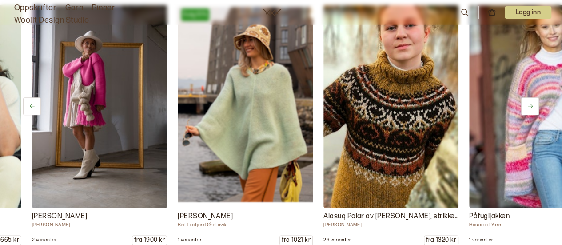
click at [529, 104] on icon at bounding box center [530, 106] width 7 height 7
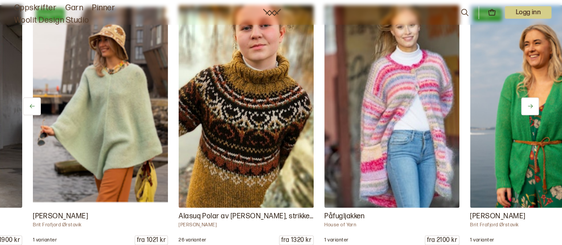
scroll to position [0, 3936]
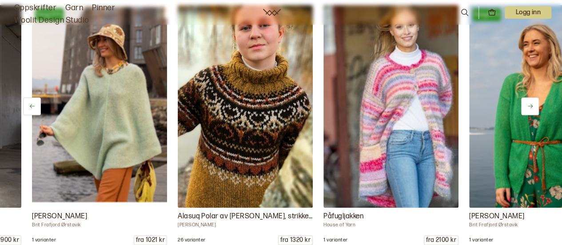
click at [529, 104] on icon at bounding box center [530, 106] width 7 height 7
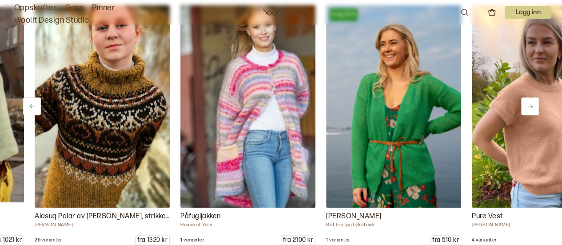
scroll to position [0, 4082]
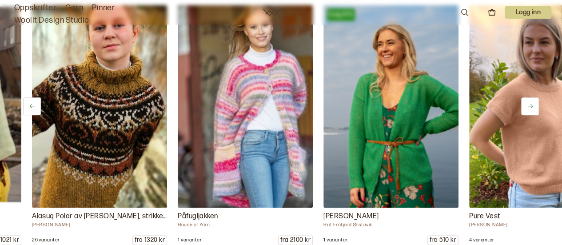
click at [529, 104] on icon at bounding box center [530, 106] width 7 height 7
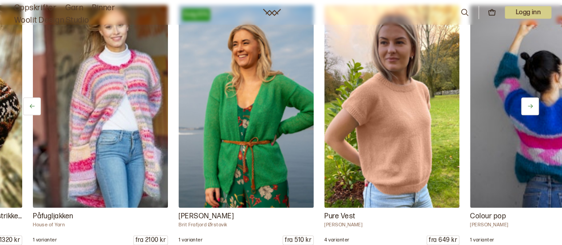
scroll to position [0, 4228]
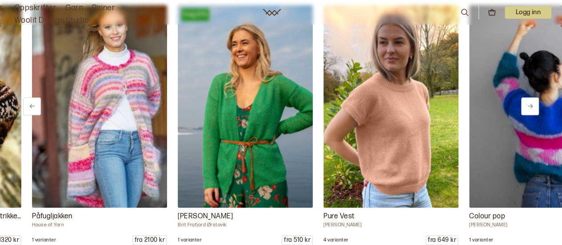
click at [529, 104] on icon at bounding box center [530, 106] width 7 height 7
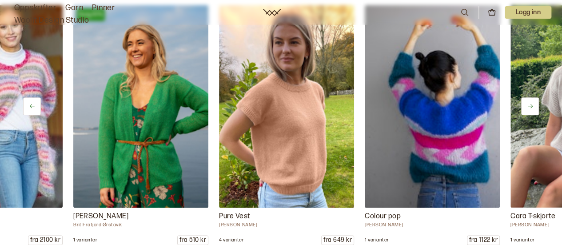
scroll to position [0, 4374]
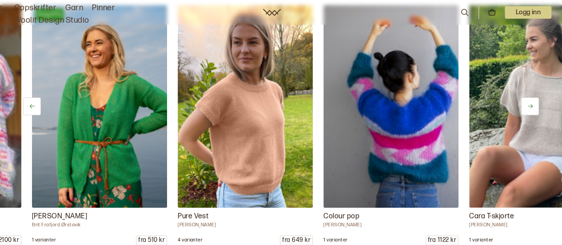
click at [529, 104] on icon at bounding box center [530, 106] width 7 height 7
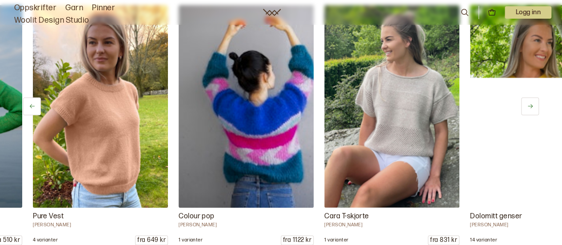
scroll to position [0, 4519]
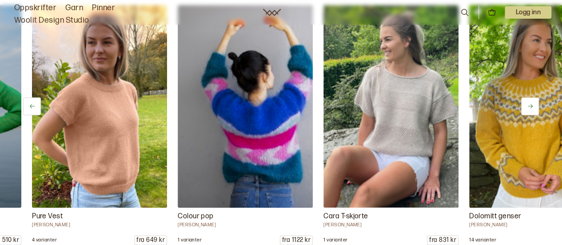
click at [529, 104] on icon at bounding box center [530, 106] width 7 height 7
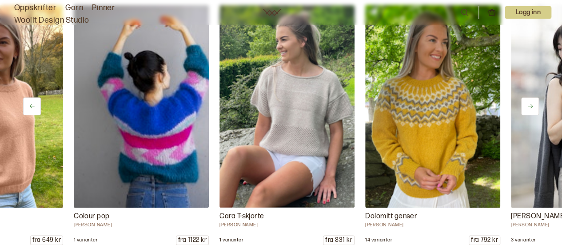
scroll to position [0, 4665]
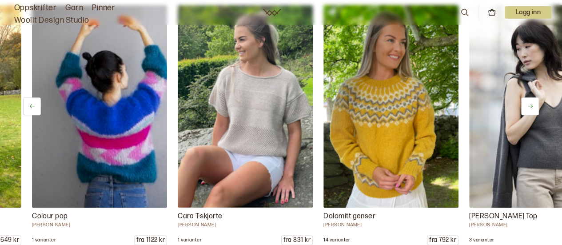
click at [529, 104] on icon at bounding box center [530, 106] width 7 height 7
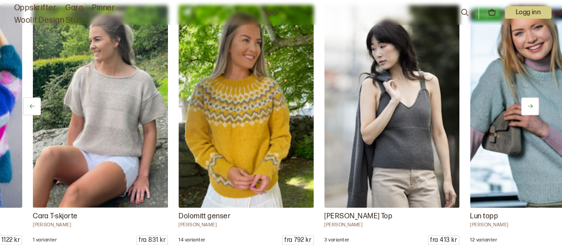
scroll to position [0, 4811]
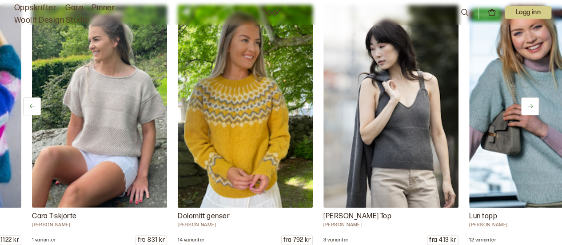
click at [529, 104] on icon at bounding box center [530, 106] width 7 height 7
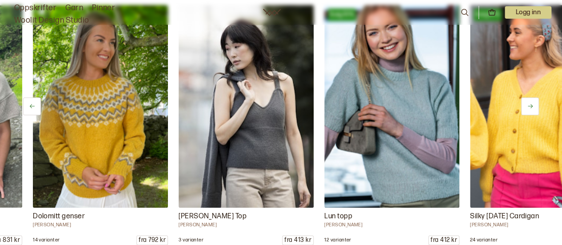
scroll to position [0, 4957]
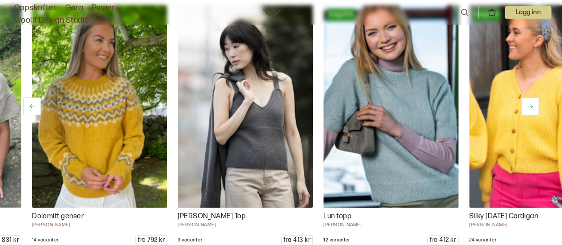
click at [529, 104] on icon at bounding box center [530, 106] width 7 height 7
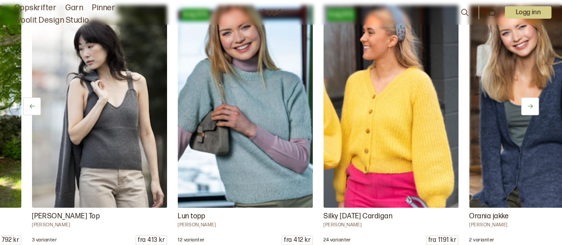
click at [529, 104] on icon at bounding box center [530, 106] width 7 height 7
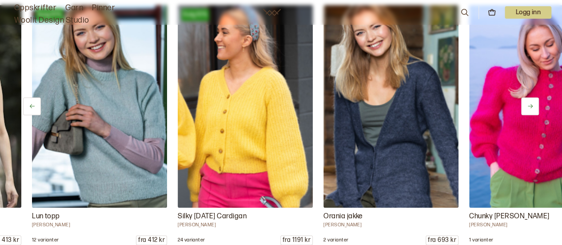
click at [529, 104] on icon at bounding box center [530, 106] width 7 height 7
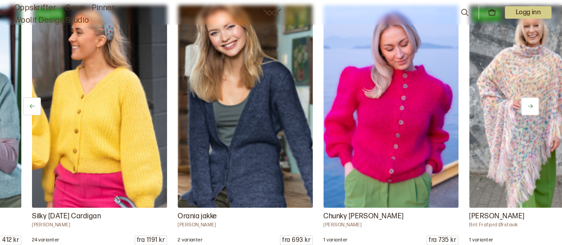
click at [529, 104] on icon at bounding box center [530, 106] width 7 height 7
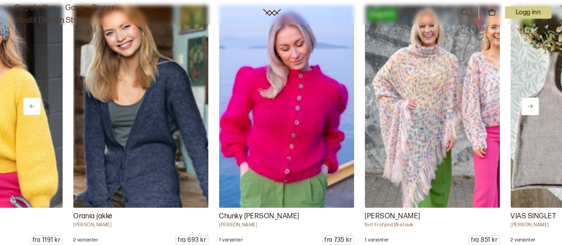
scroll to position [0, 5540]
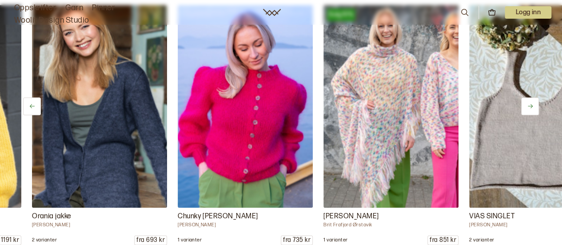
click at [529, 104] on icon at bounding box center [530, 106] width 7 height 7
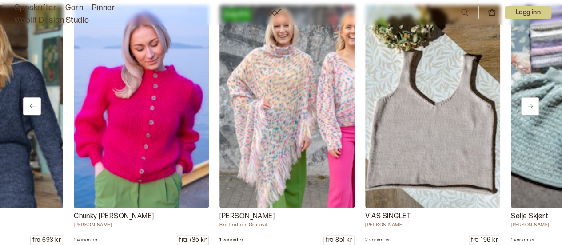
scroll to position [0, 5686]
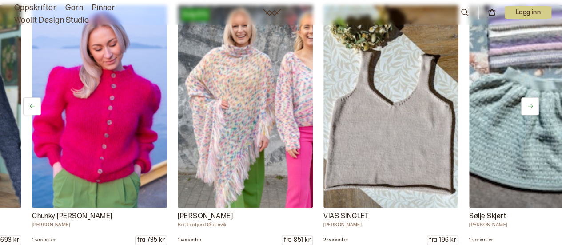
click at [529, 104] on icon at bounding box center [530, 106] width 7 height 7
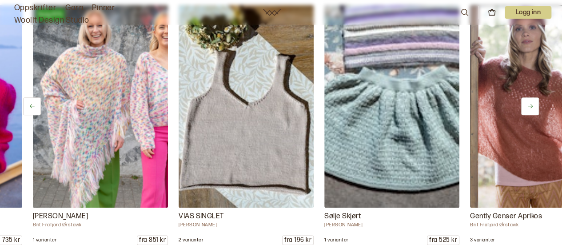
scroll to position [0, 5831]
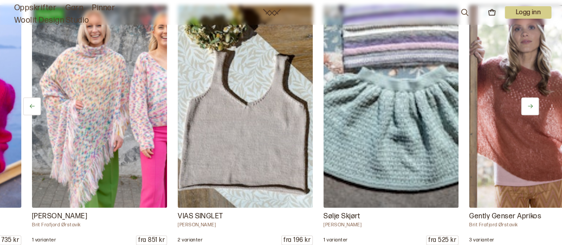
click at [529, 104] on icon at bounding box center [530, 106] width 7 height 7
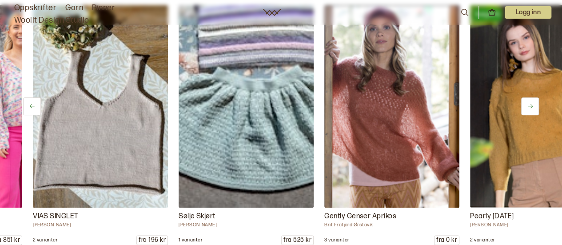
scroll to position [0, 5977]
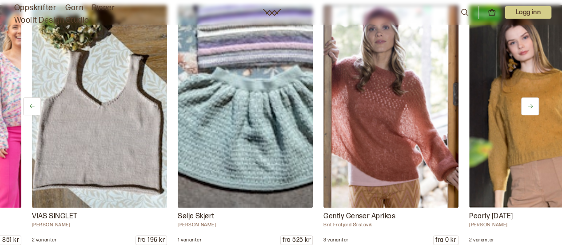
click at [529, 104] on icon at bounding box center [530, 106] width 7 height 7
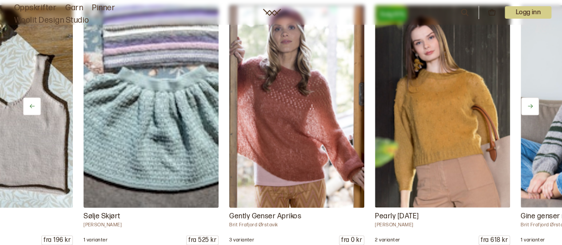
scroll to position [0, 6123]
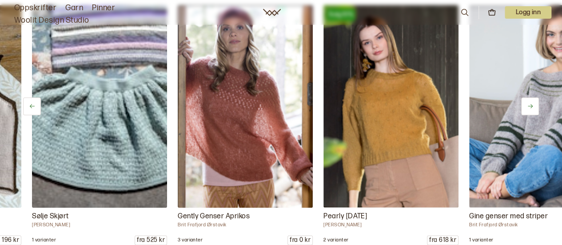
click at [529, 104] on icon at bounding box center [530, 106] width 7 height 7
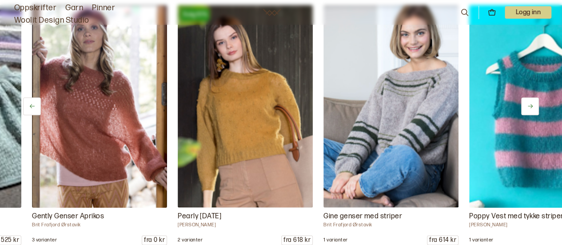
click at [529, 104] on icon at bounding box center [530, 106] width 7 height 7
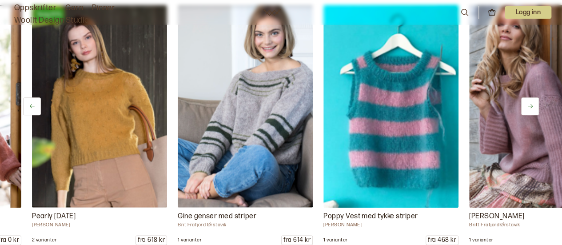
click at [529, 104] on icon at bounding box center [530, 106] width 7 height 7
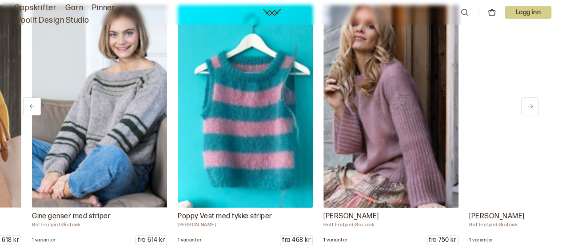
click at [529, 104] on icon at bounding box center [530, 106] width 7 height 7
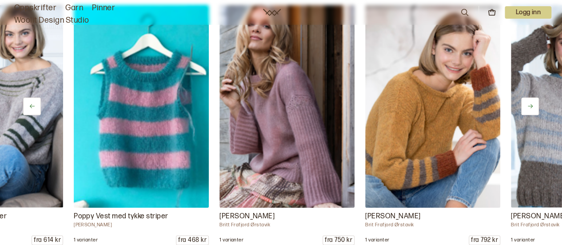
scroll to position [0, 6706]
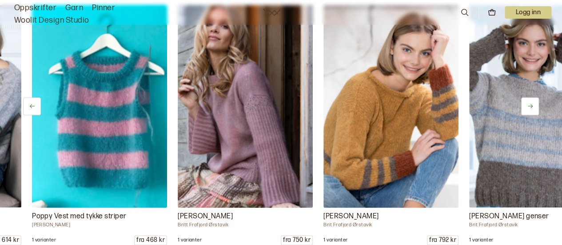
click at [529, 104] on icon at bounding box center [530, 106] width 7 height 7
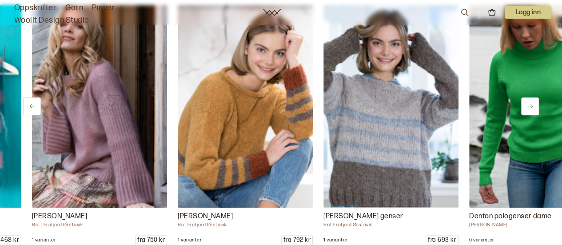
click at [529, 104] on icon at bounding box center [530, 106] width 7 height 7
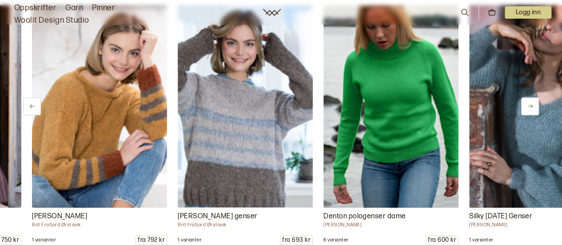
click at [529, 104] on icon at bounding box center [530, 106] width 7 height 7
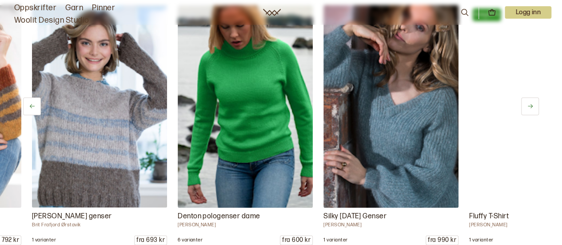
click at [529, 104] on icon at bounding box center [530, 106] width 7 height 7
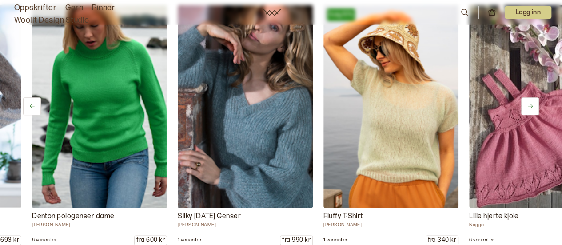
click at [529, 104] on icon at bounding box center [530, 106] width 7 height 7
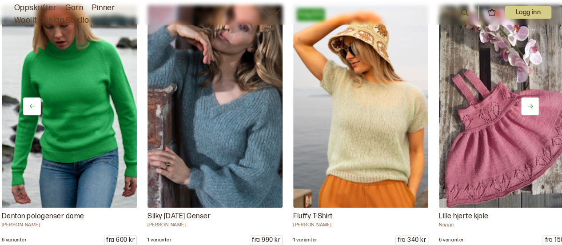
click at [529, 104] on icon at bounding box center [530, 106] width 7 height 7
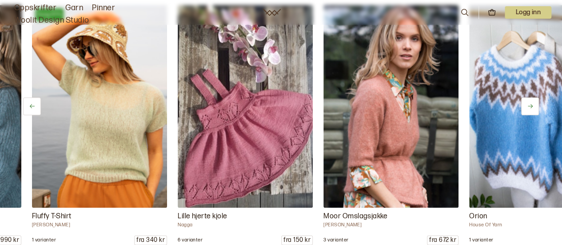
click at [529, 104] on icon at bounding box center [530, 106] width 7 height 7
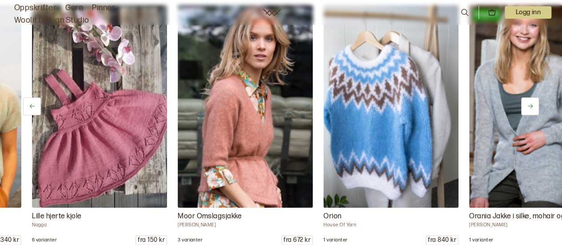
click at [529, 104] on icon at bounding box center [530, 106] width 7 height 7
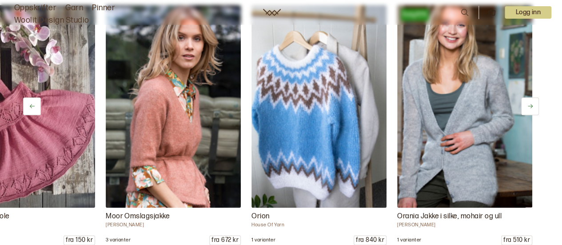
scroll to position [0, 7801]
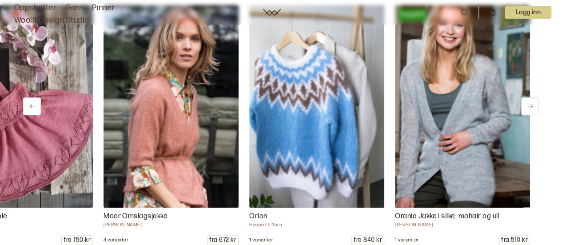
click at [529, 104] on icon at bounding box center [530, 106] width 7 height 7
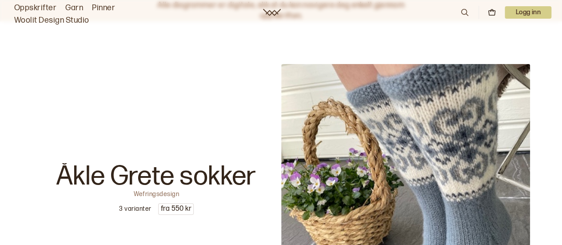
scroll to position [0, 0]
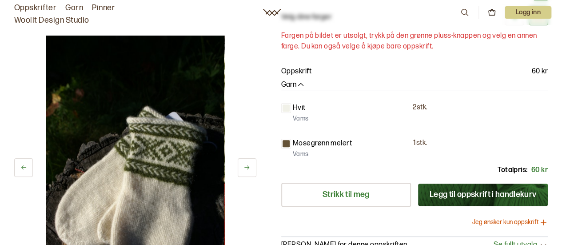
scroll to position [142, 0]
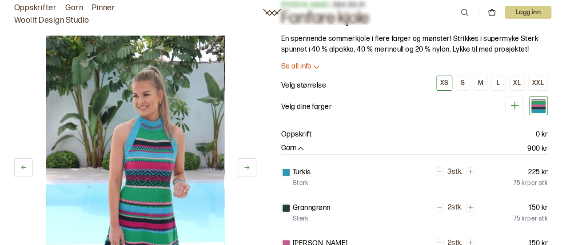
scroll to position [36, 0]
click at [244, 169] on icon at bounding box center [247, 167] width 7 height 7
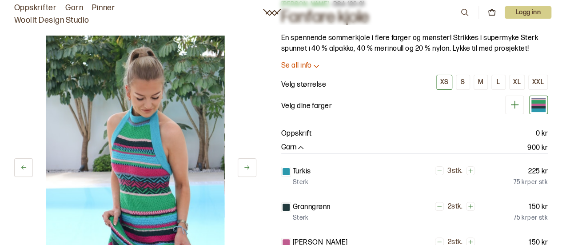
click at [244, 169] on icon at bounding box center [247, 167] width 7 height 7
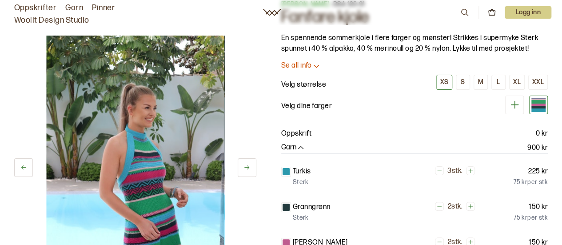
click at [244, 169] on icon at bounding box center [247, 167] width 7 height 7
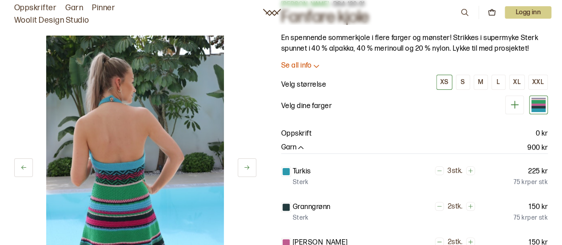
click at [244, 169] on icon at bounding box center [247, 167] width 7 height 7
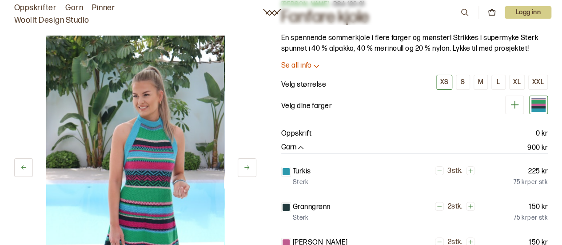
click at [244, 169] on icon at bounding box center [247, 167] width 7 height 7
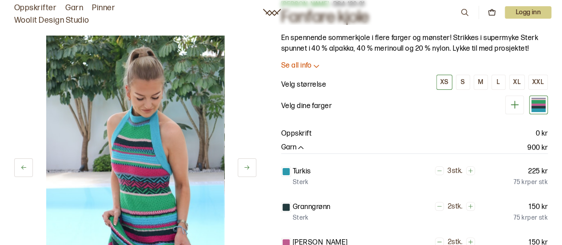
scroll to position [0, 0]
